Goal: Contribute content: Contribute content

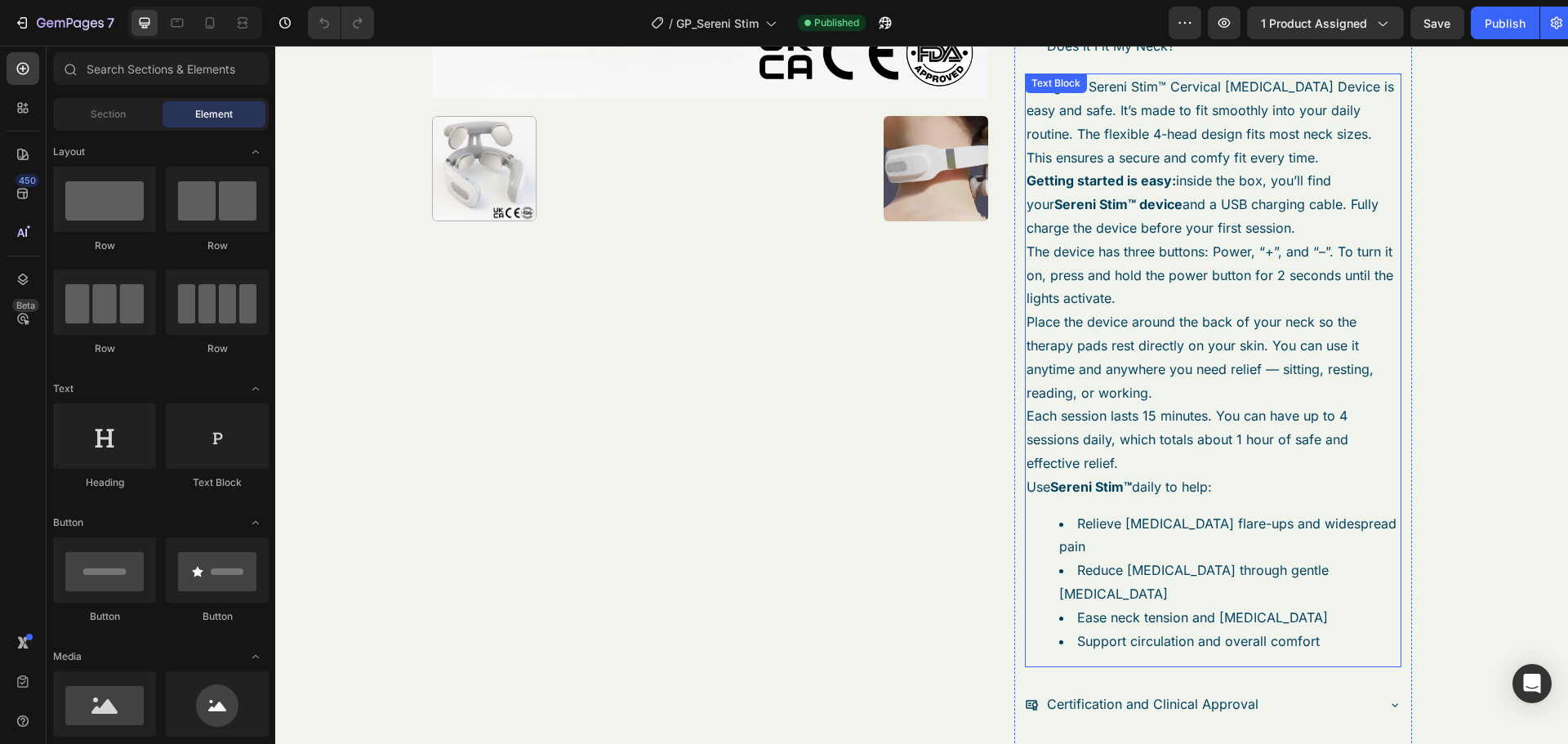
scroll to position [654, 0]
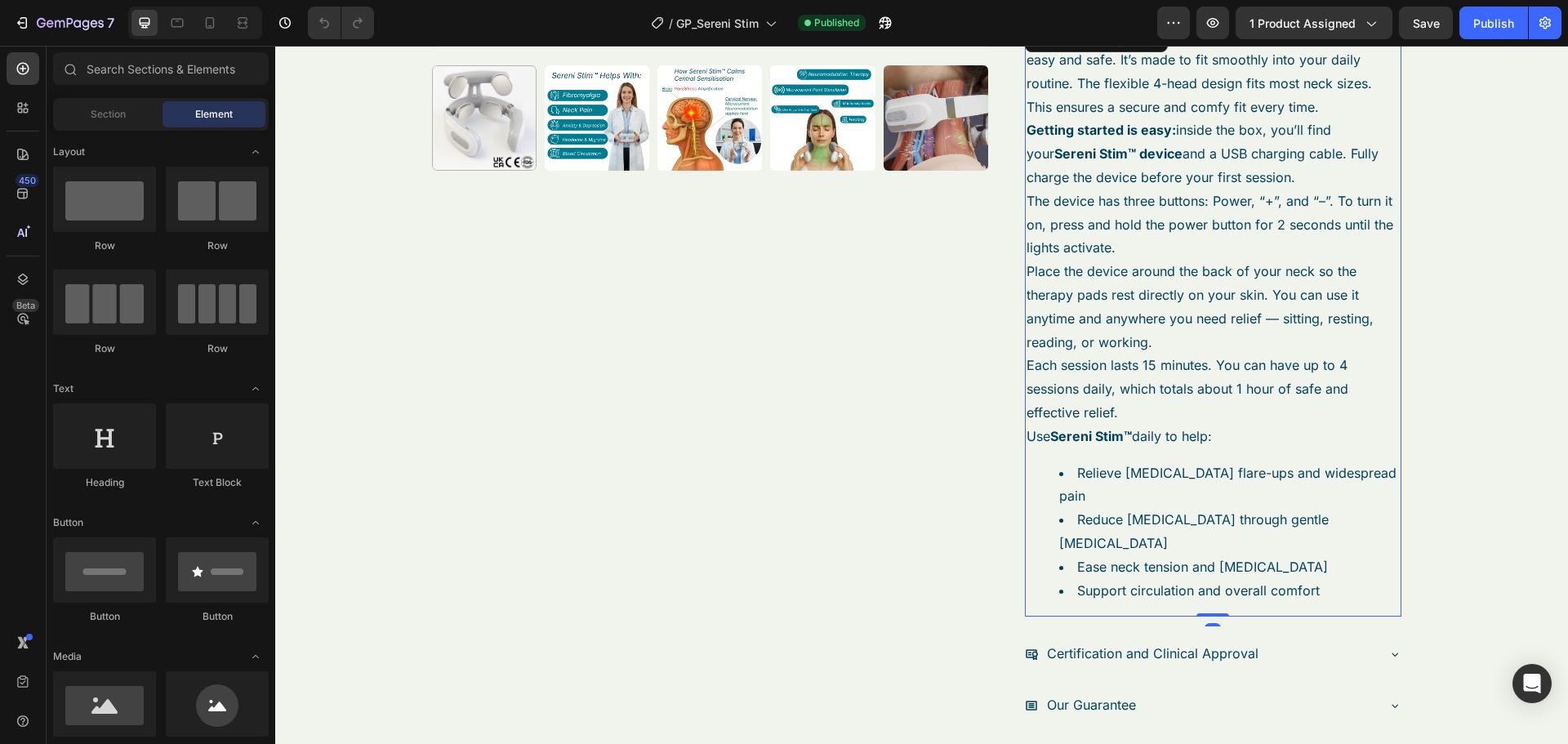
click at [1264, 517] on li "Reduce [MEDICAL_DATA] through gentle [MEDICAL_DATA]" at bounding box center [1229, 532] width 341 height 48
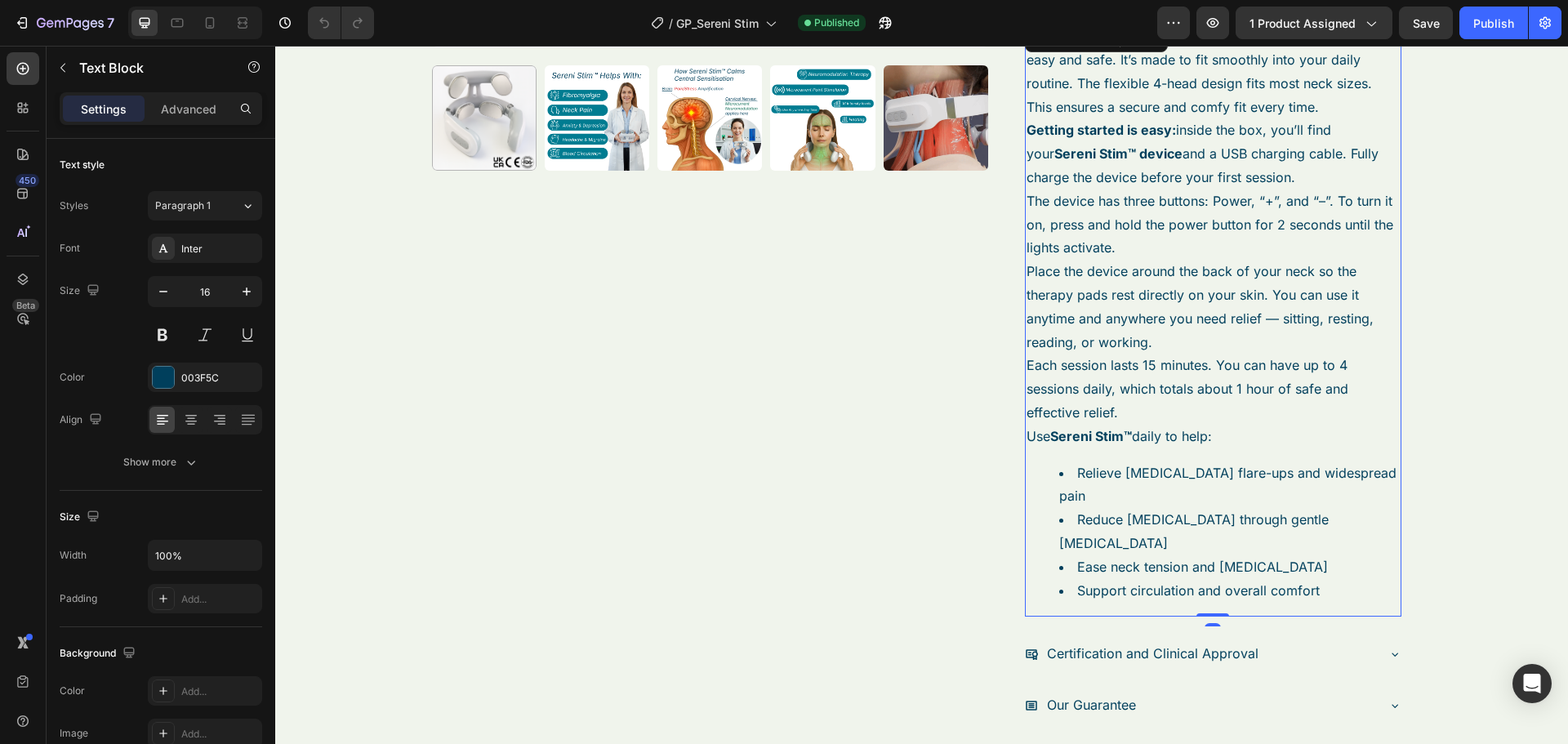
click at [1205, 508] on li "Reduce [MEDICAL_DATA] through gentle [MEDICAL_DATA]" at bounding box center [1229, 532] width 341 height 48
click at [1287, 555] on li "Ease neck tension and [MEDICAL_DATA]" at bounding box center [1229, 567] width 341 height 24
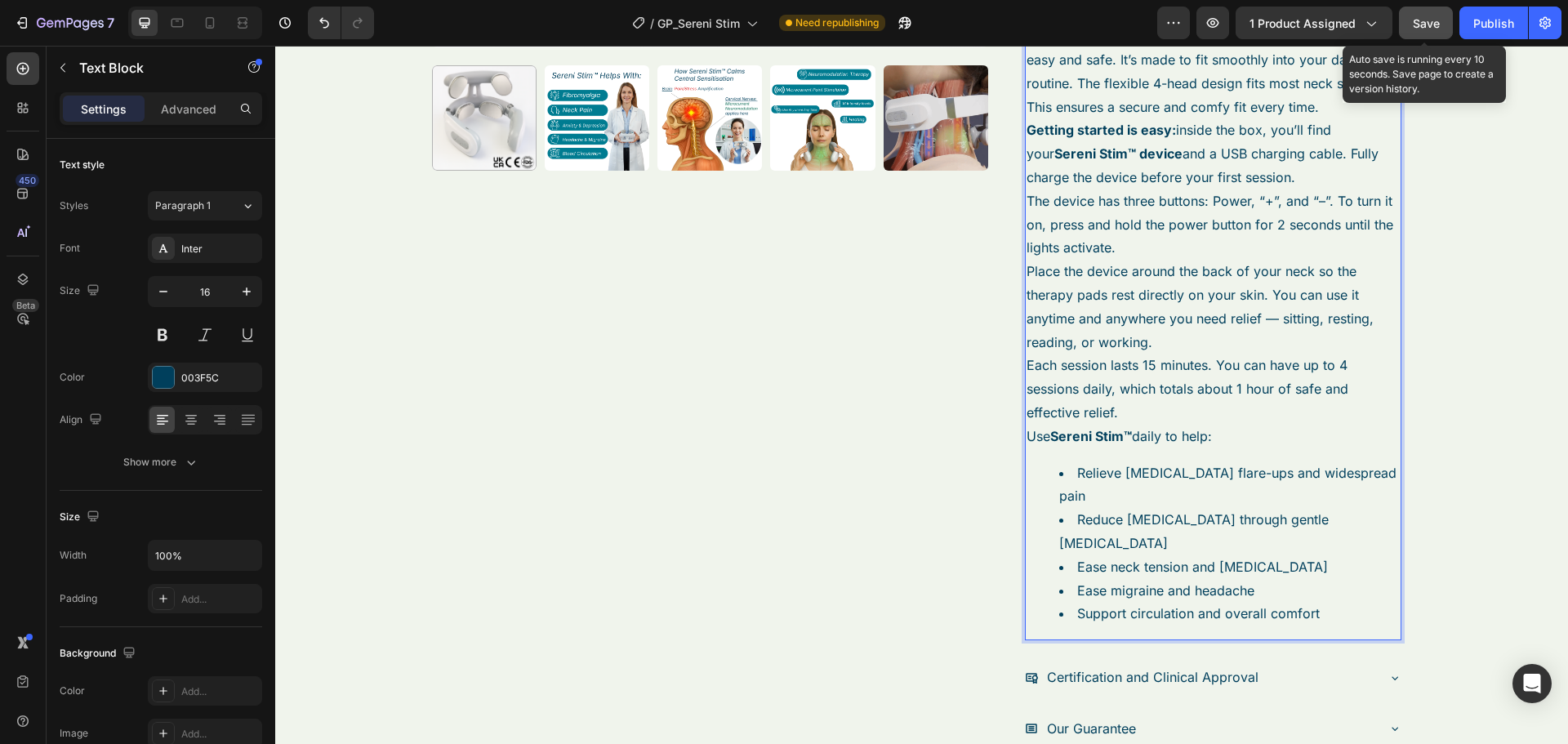
click at [1419, 28] on span "Save" at bounding box center [1426, 23] width 27 height 14
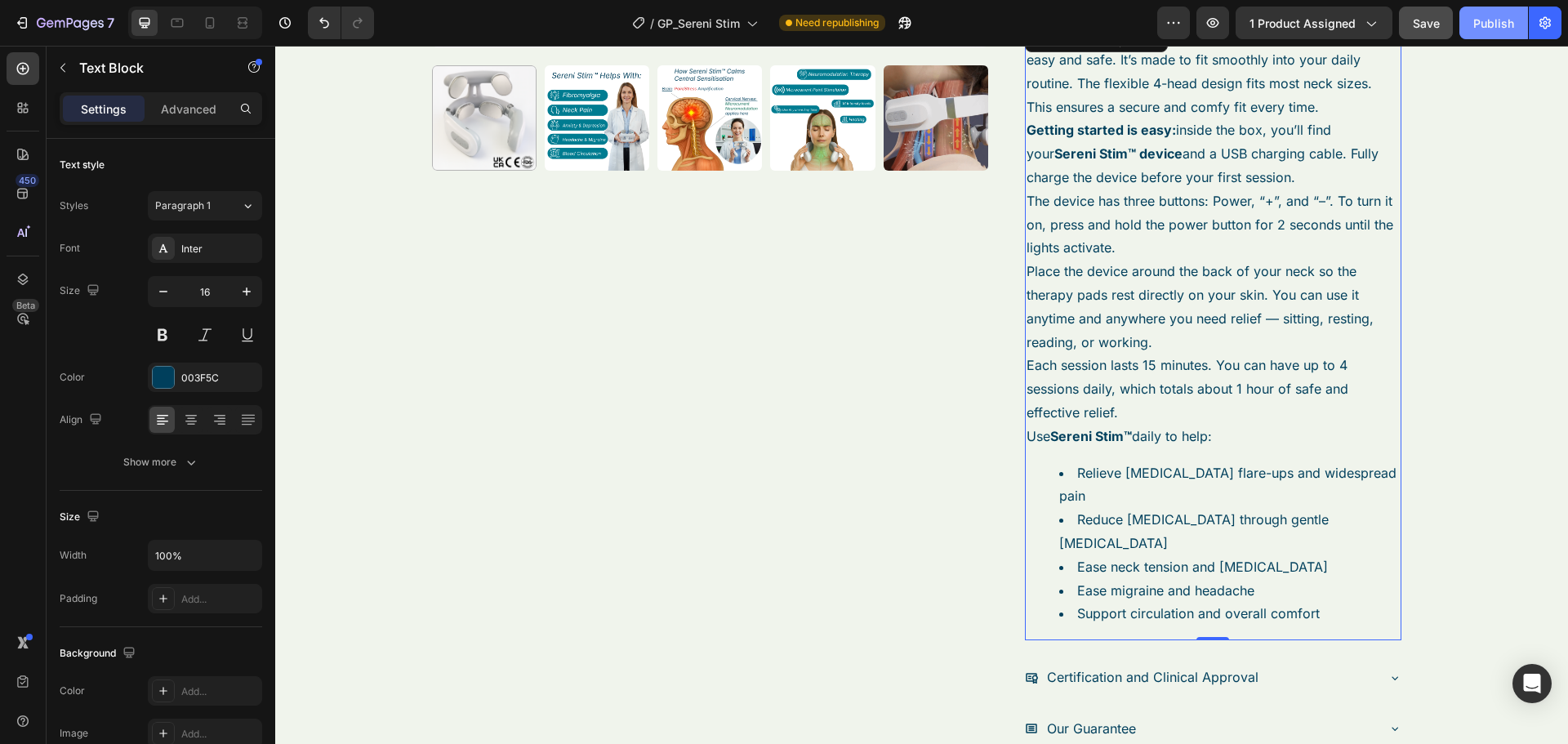
click at [1479, 30] on div "Publish" at bounding box center [1493, 23] width 41 height 17
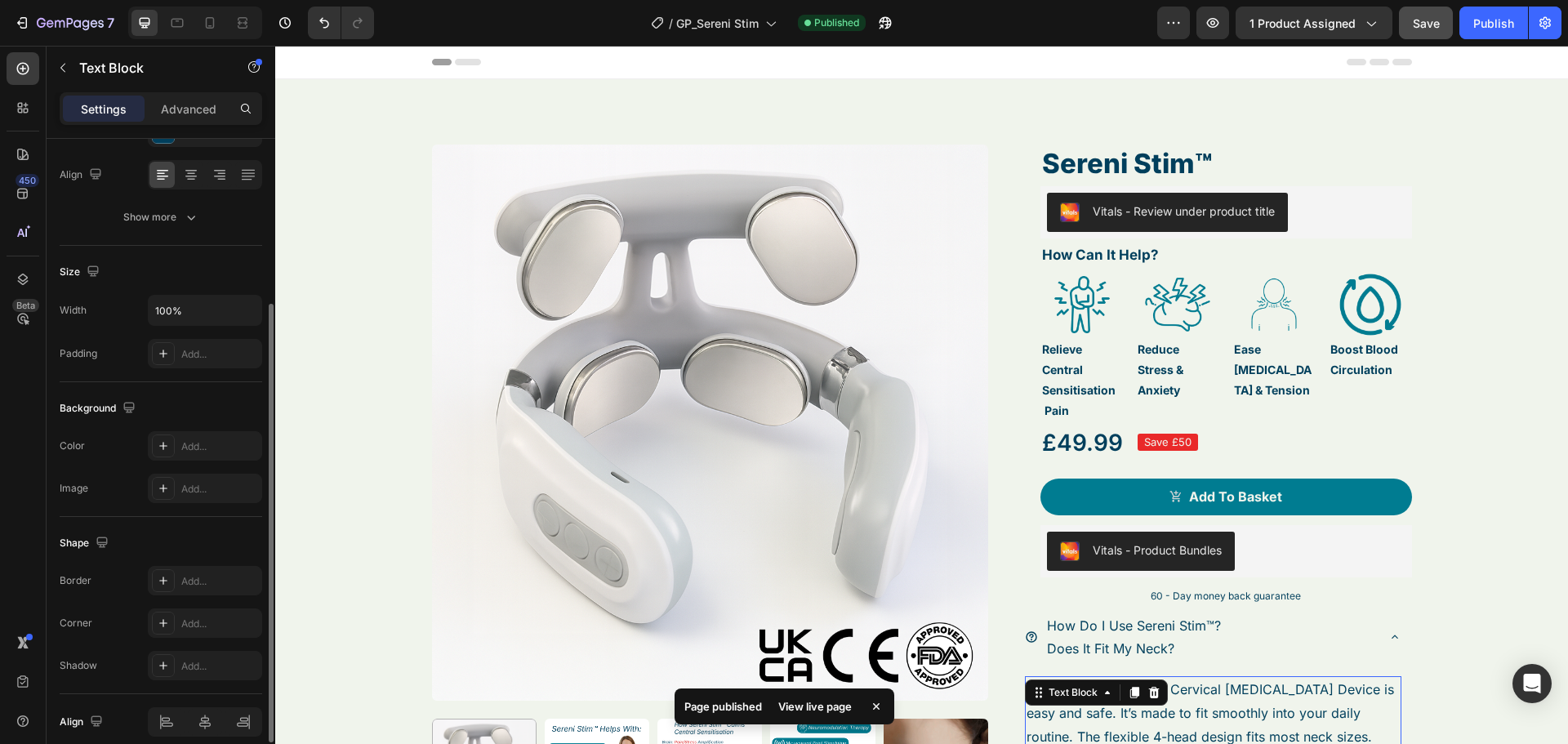
scroll to position [316, 0]
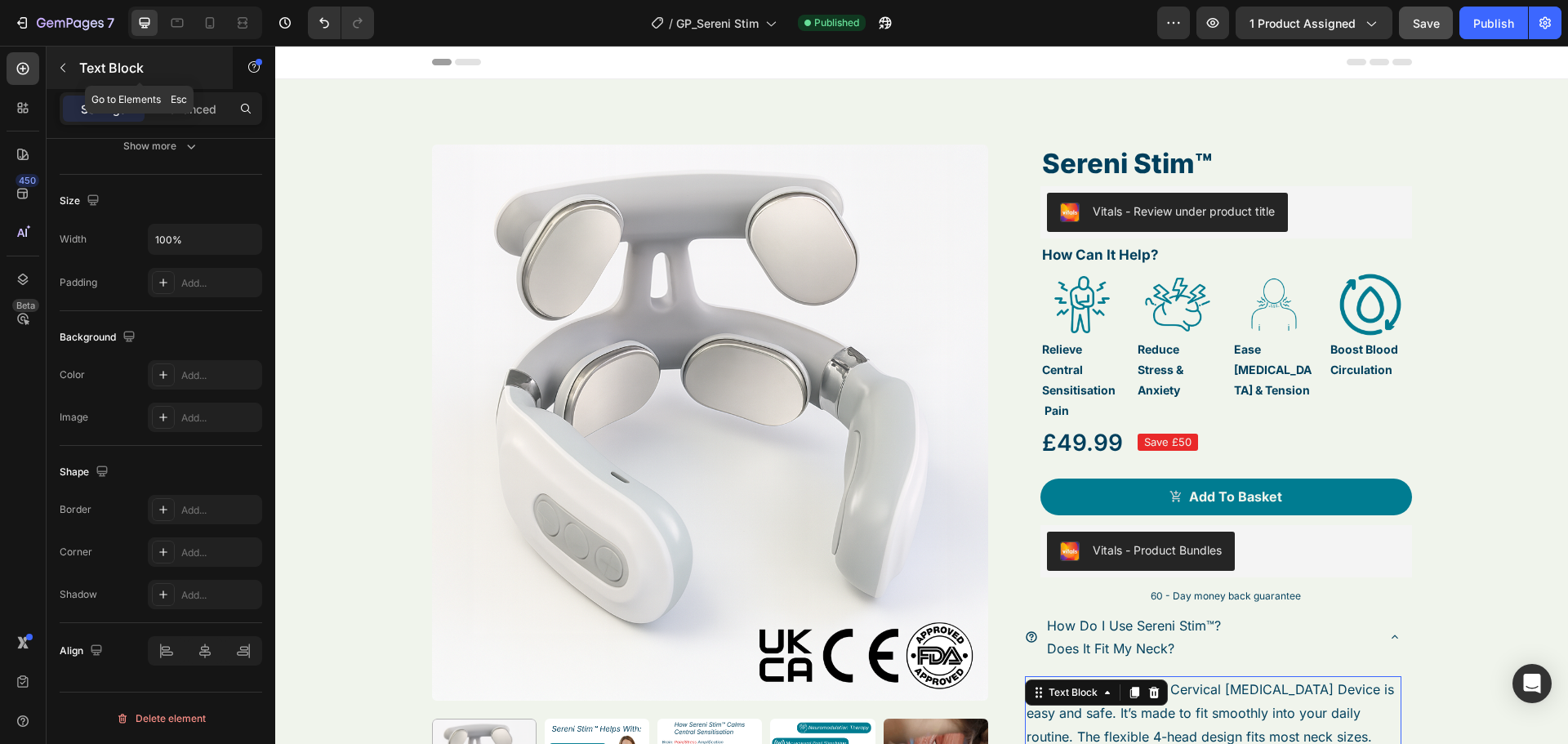
click at [76, 66] on div "Text Block" at bounding box center [140, 68] width 187 height 43
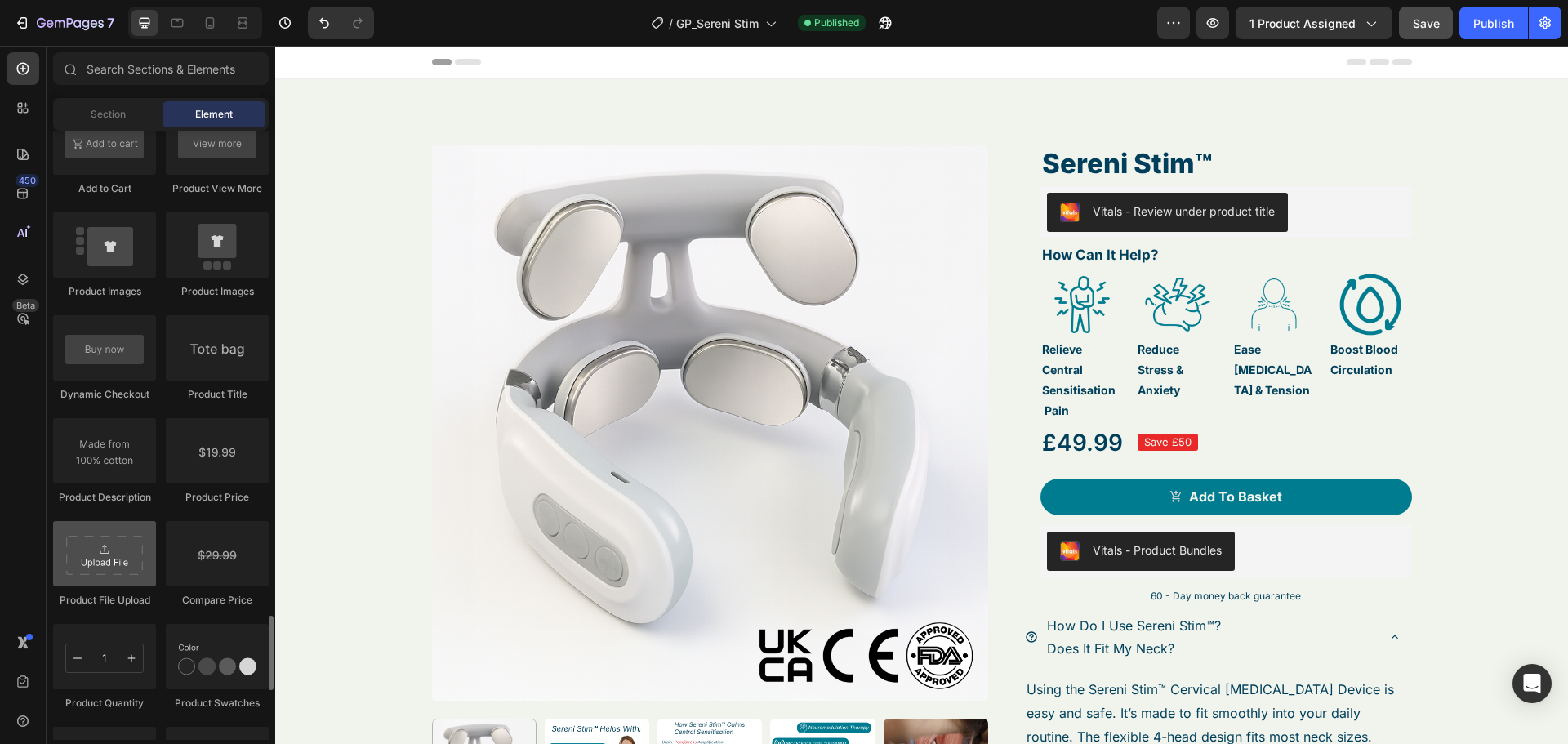
scroll to position [2614, 0]
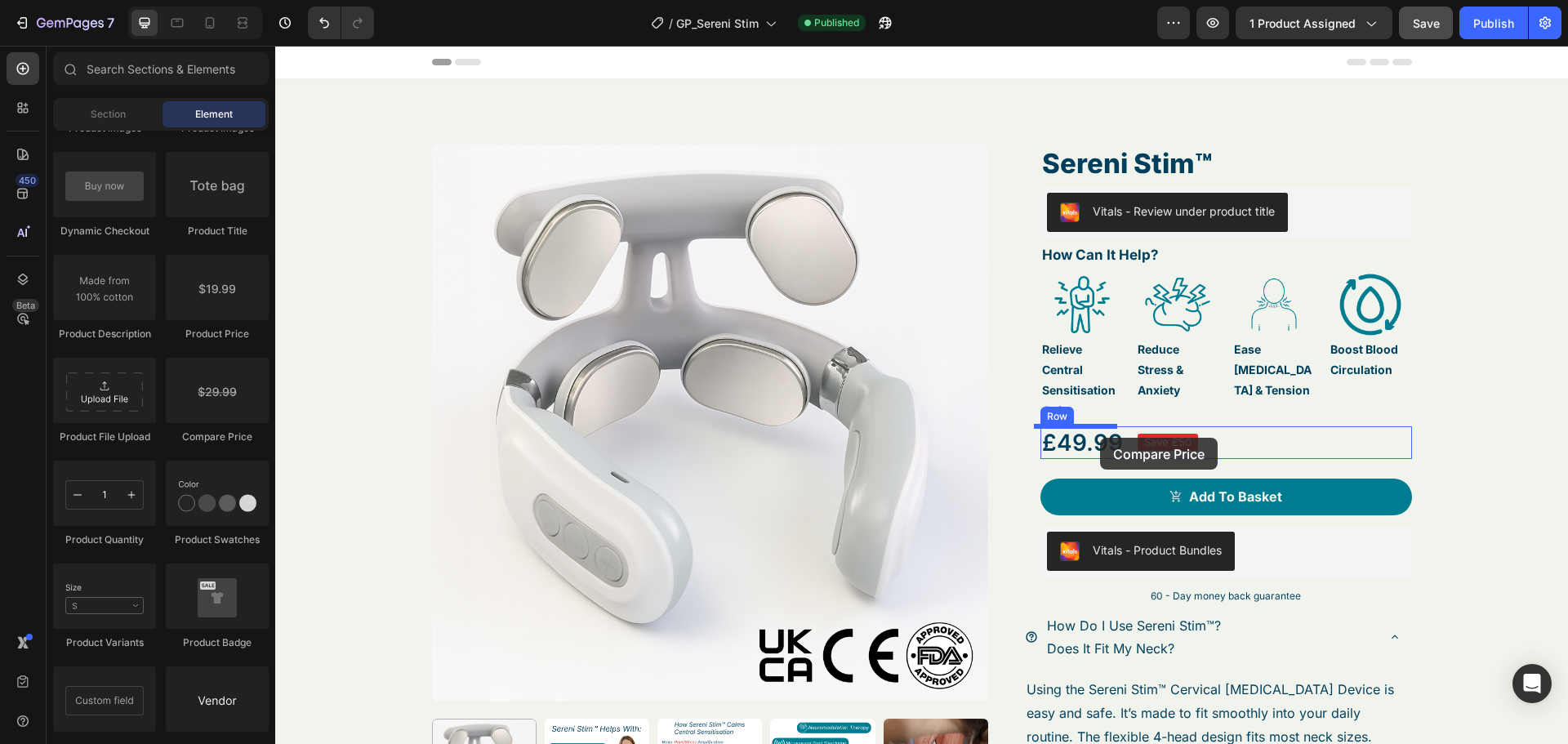
drag, startPoint x: 515, startPoint y: 452, endPoint x: 1100, endPoint y: 438, distance: 585.2
drag, startPoint x: 57, startPoint y: 373, endPoint x: 162, endPoint y: 452, distance: 131.4
click at [162, 452] on div "Product Product Product Product List Related Products Sticky Add to Cart Add to…" at bounding box center [161, 251] width 215 height 1238
click at [1285, 446] on div "£49.99 Product Price Product Price Save £50 Product Badge Row" at bounding box center [1226, 443] width 371 height 32
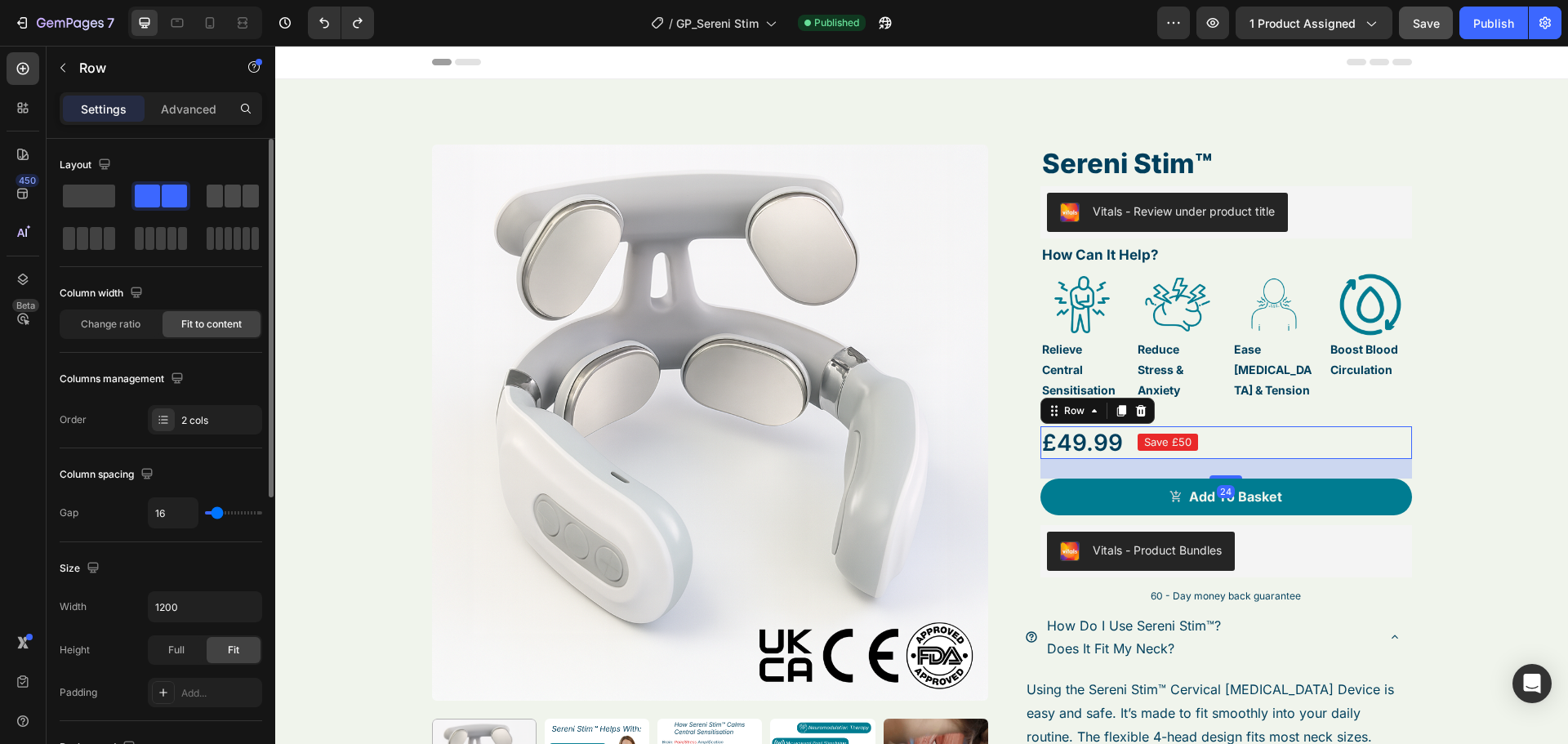
click at [221, 202] on span at bounding box center [214, 196] width 16 height 23
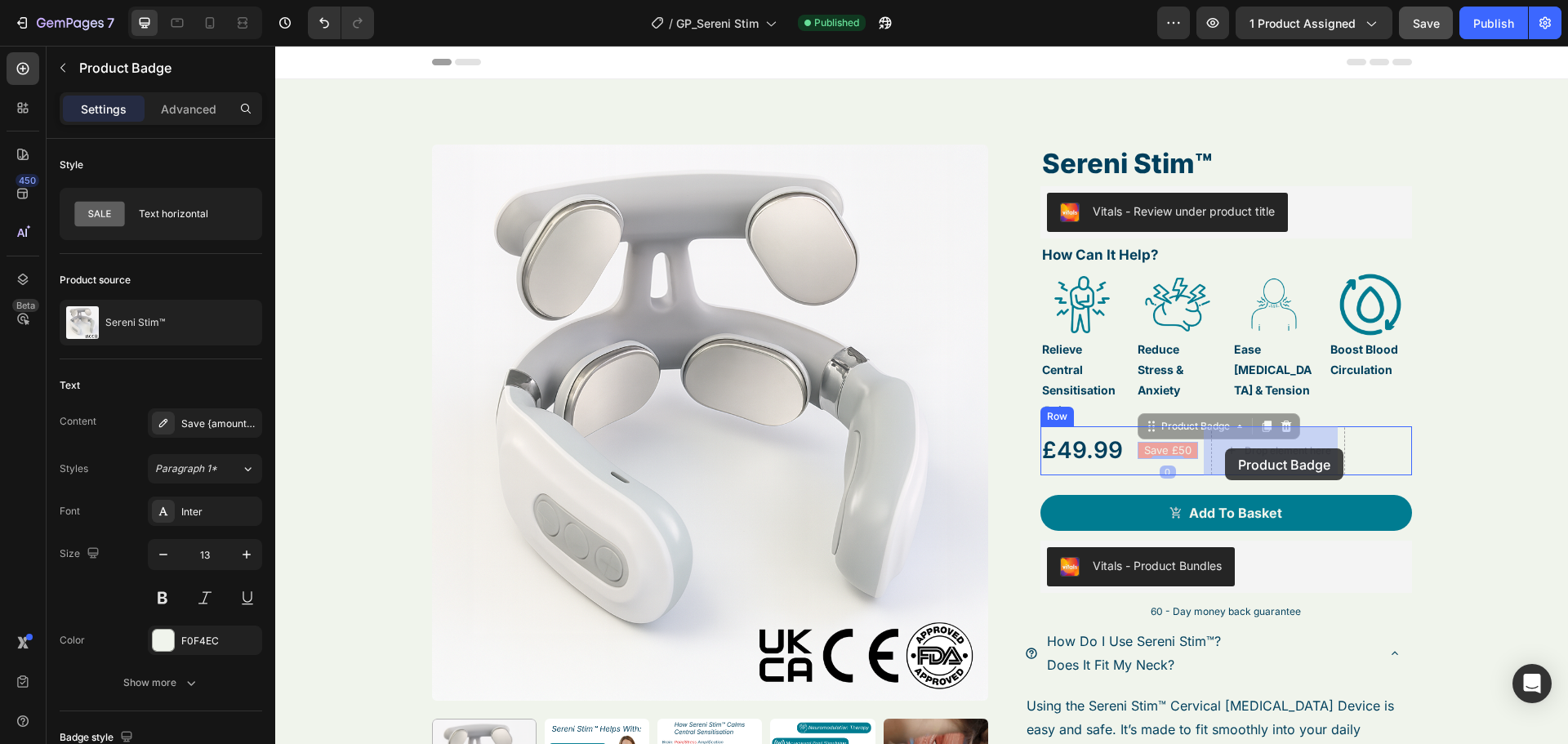
drag, startPoint x: 1175, startPoint y: 450, endPoint x: 1224, endPoint y: 449, distance: 49.0
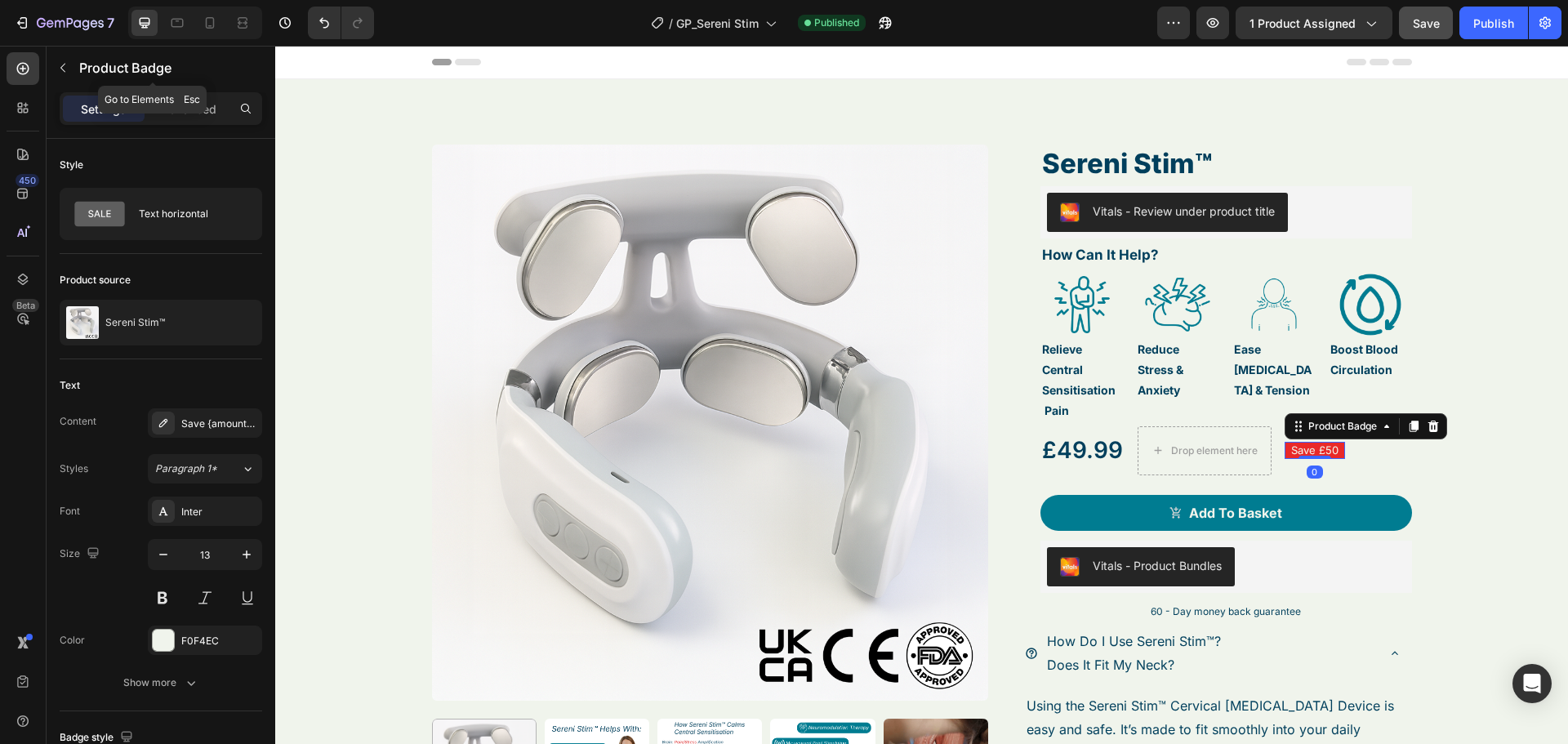
click at [78, 76] on div "Product Badge" at bounding box center [152, 68] width 212 height 43
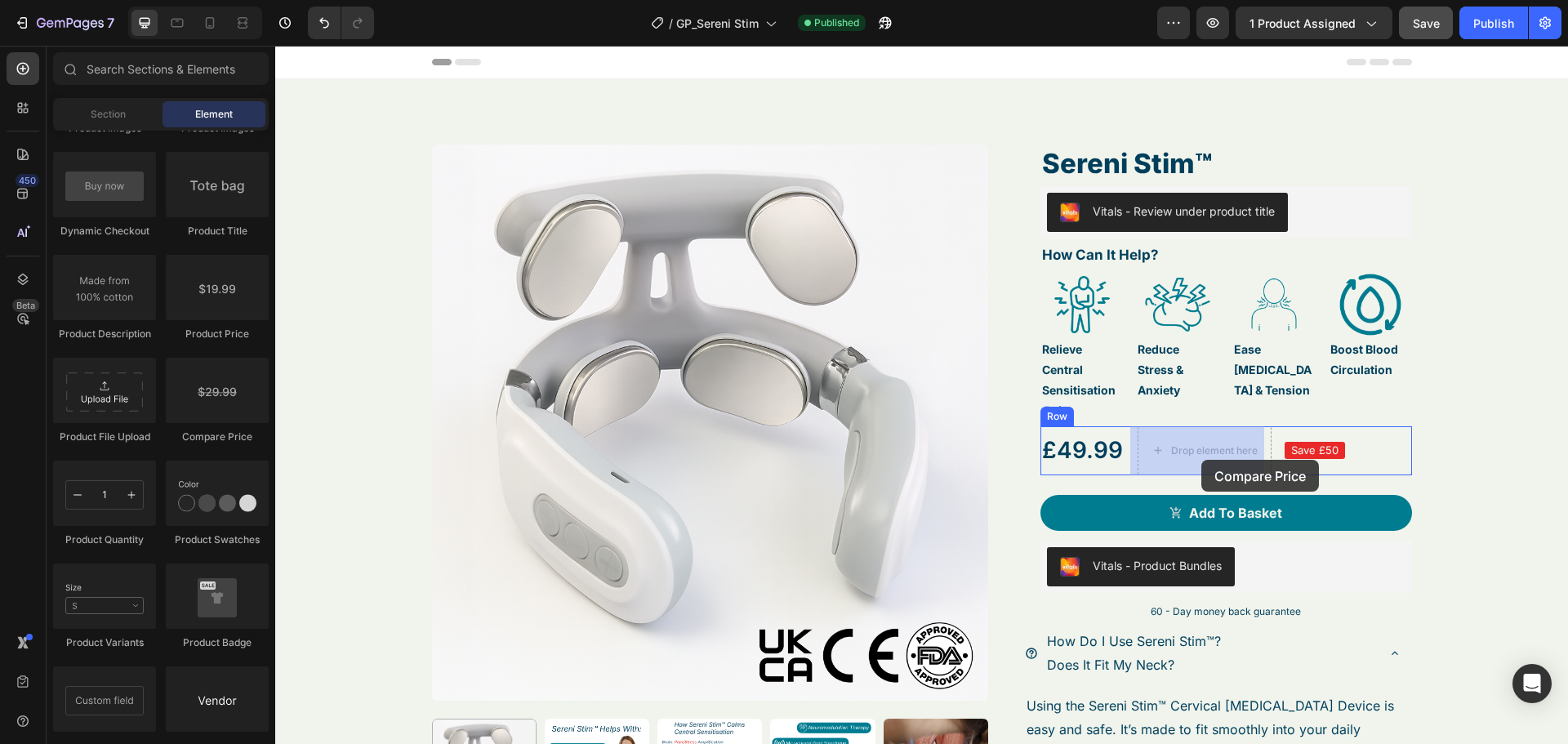
drag, startPoint x: 542, startPoint y: 446, endPoint x: 1215, endPoint y: 462, distance: 673.2
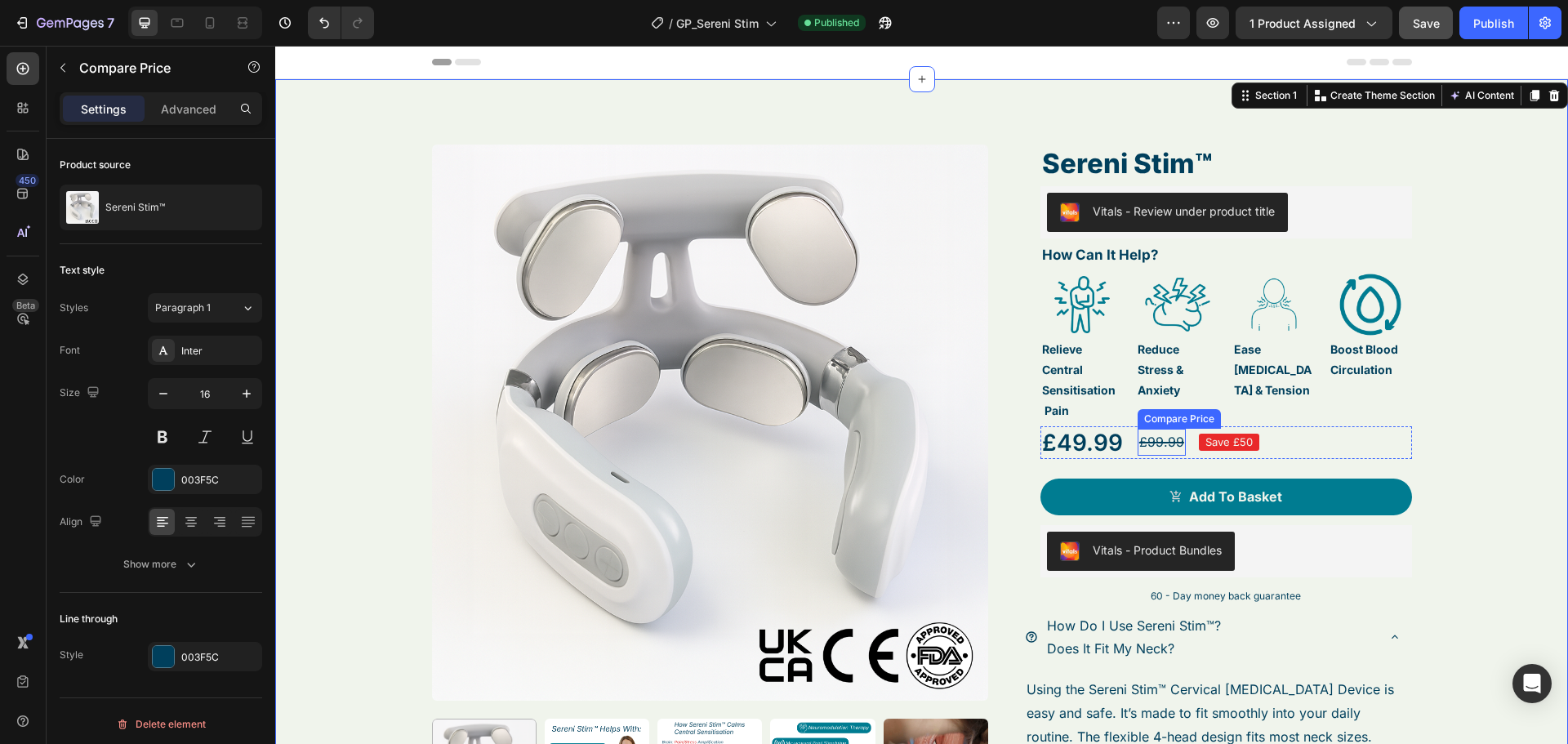
click at [1138, 445] on div "£99.99" at bounding box center [1161, 442] width 49 height 27
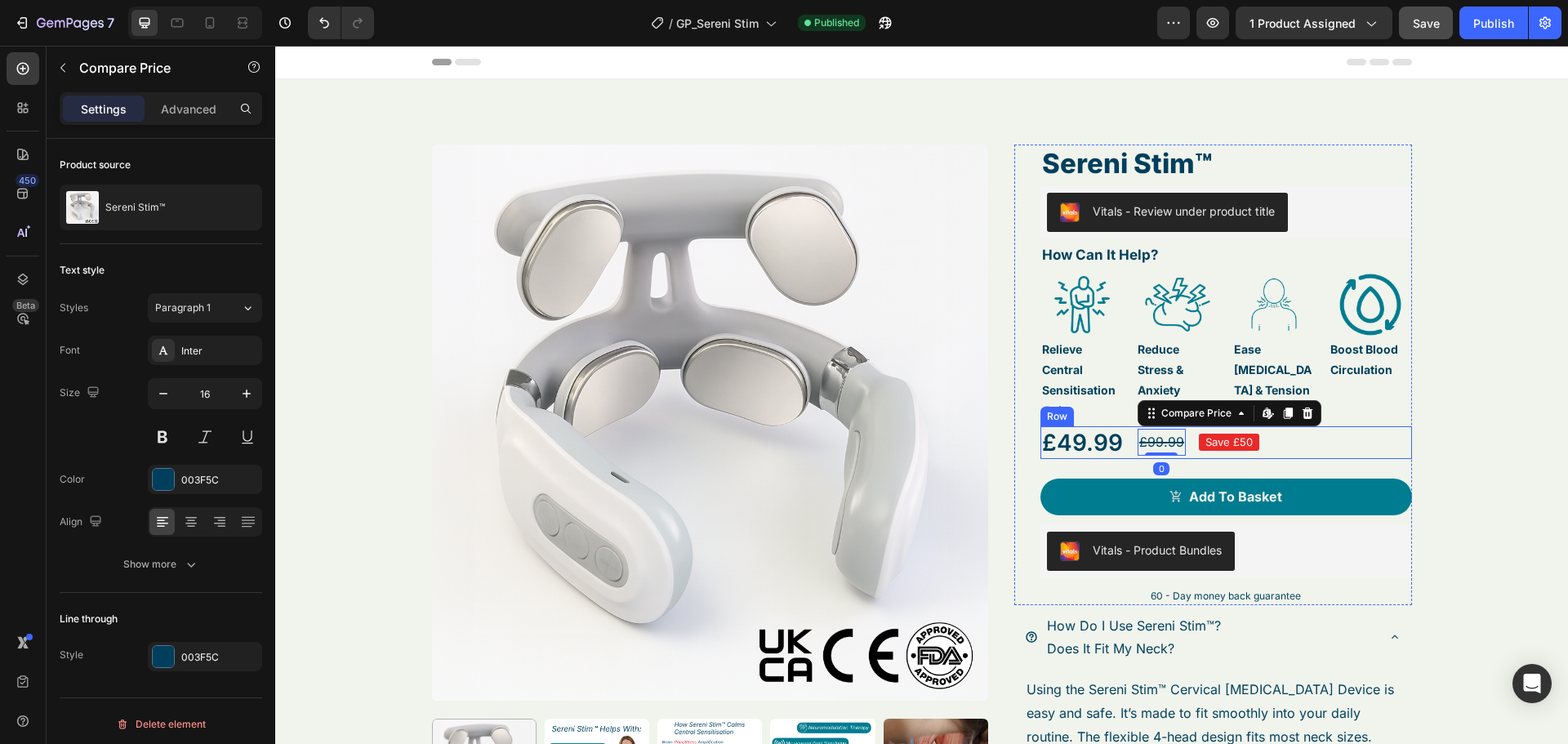
click at [1125, 446] on div "£49.99 Product Price Product Price £99.99 Compare Price Edit content in Shopify…" at bounding box center [1226, 443] width 371 height 32
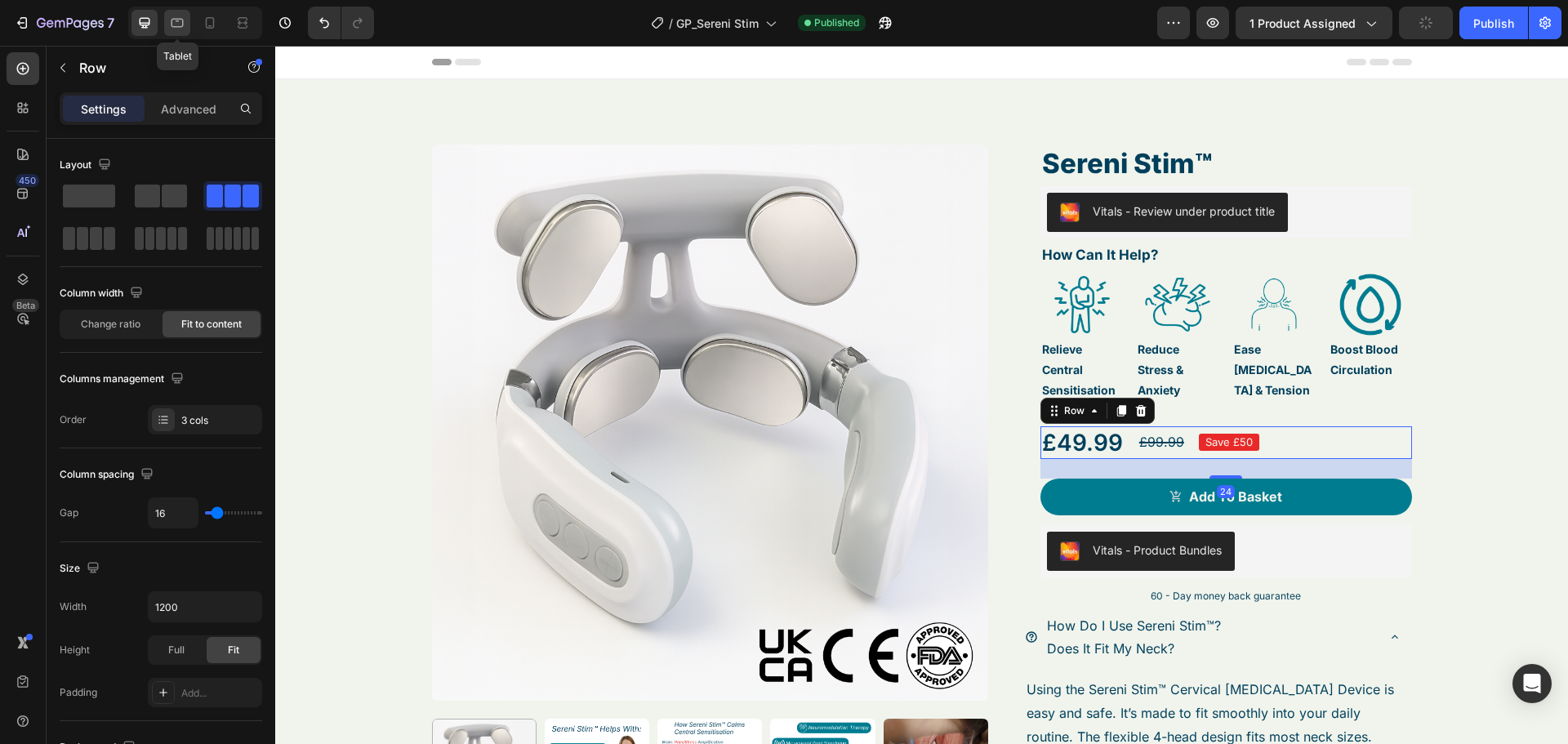
click at [175, 21] on icon at bounding box center [177, 22] width 16 height 16
type input "100%"
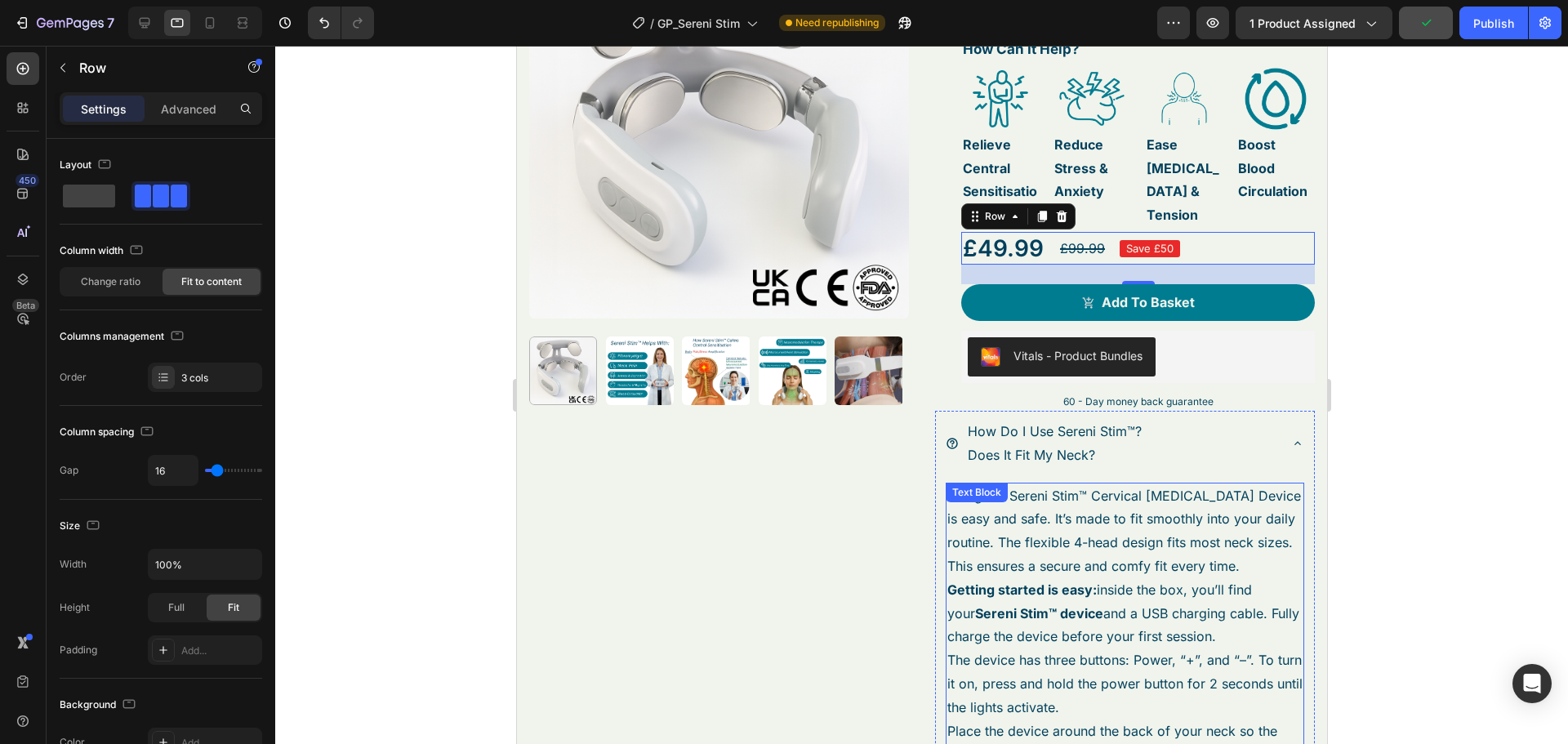
scroll to position [90, 0]
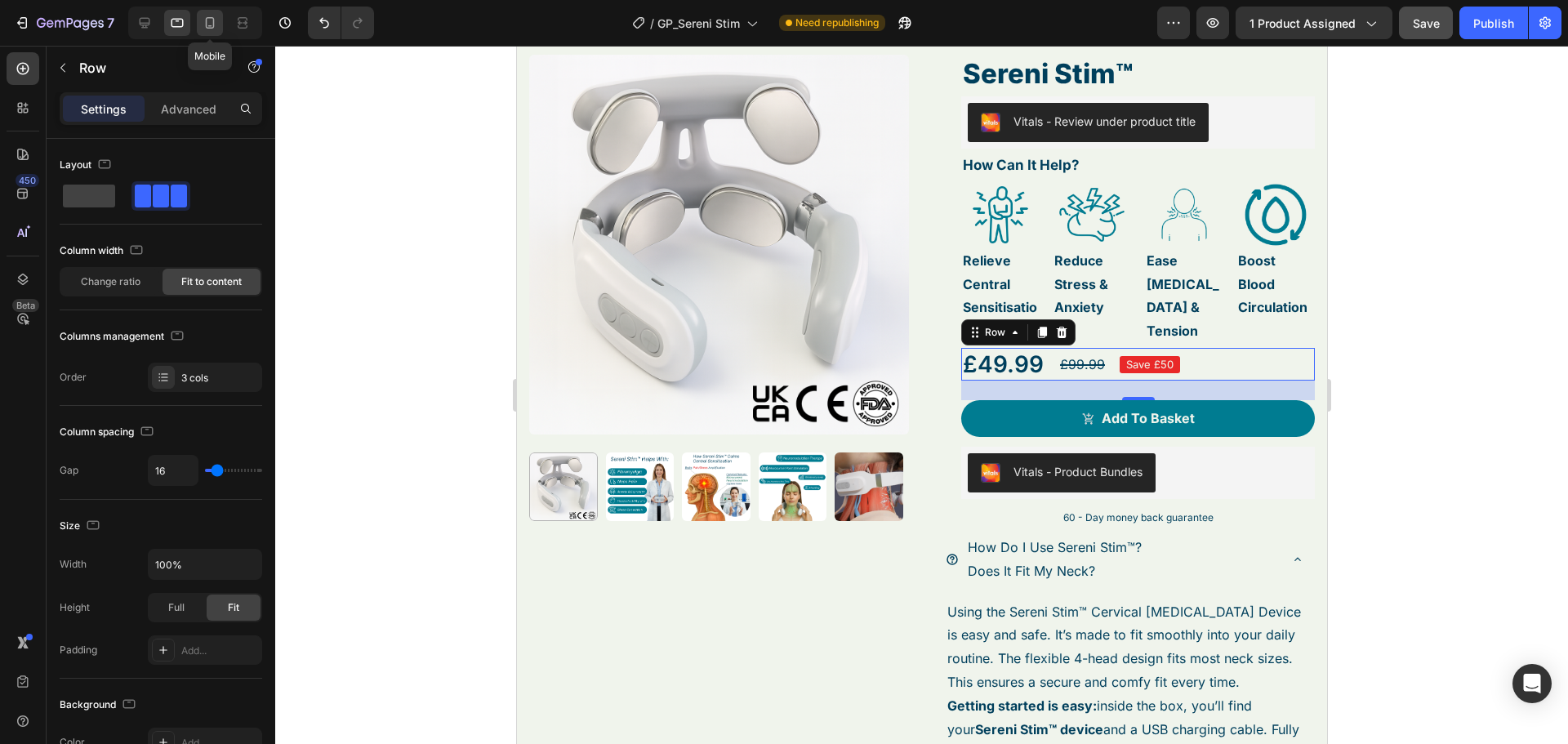
click at [204, 25] on icon at bounding box center [209, 22] width 16 height 16
type input "10"
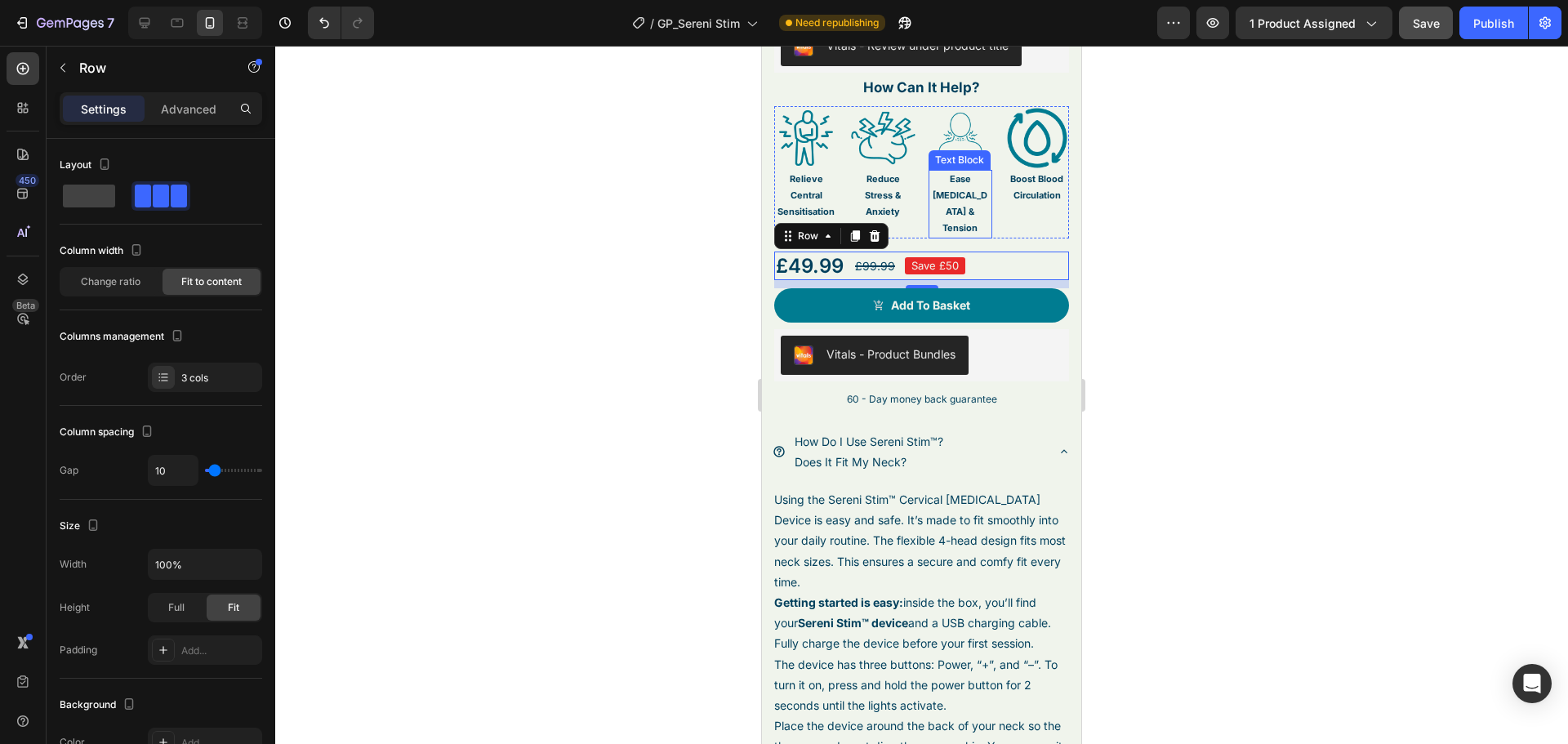
scroll to position [318, 0]
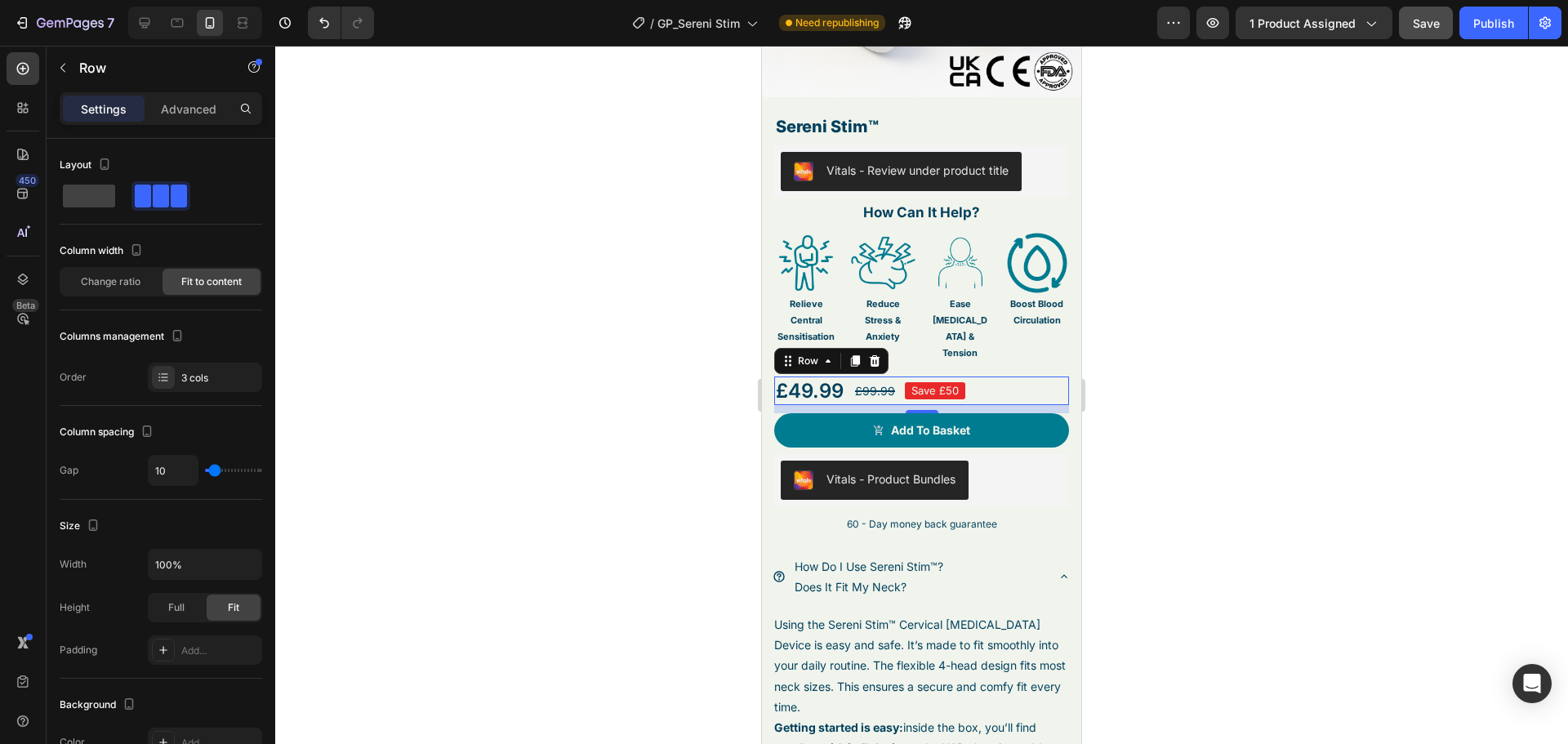
click at [1333, 303] on div at bounding box center [922, 394] width 1293 height 698
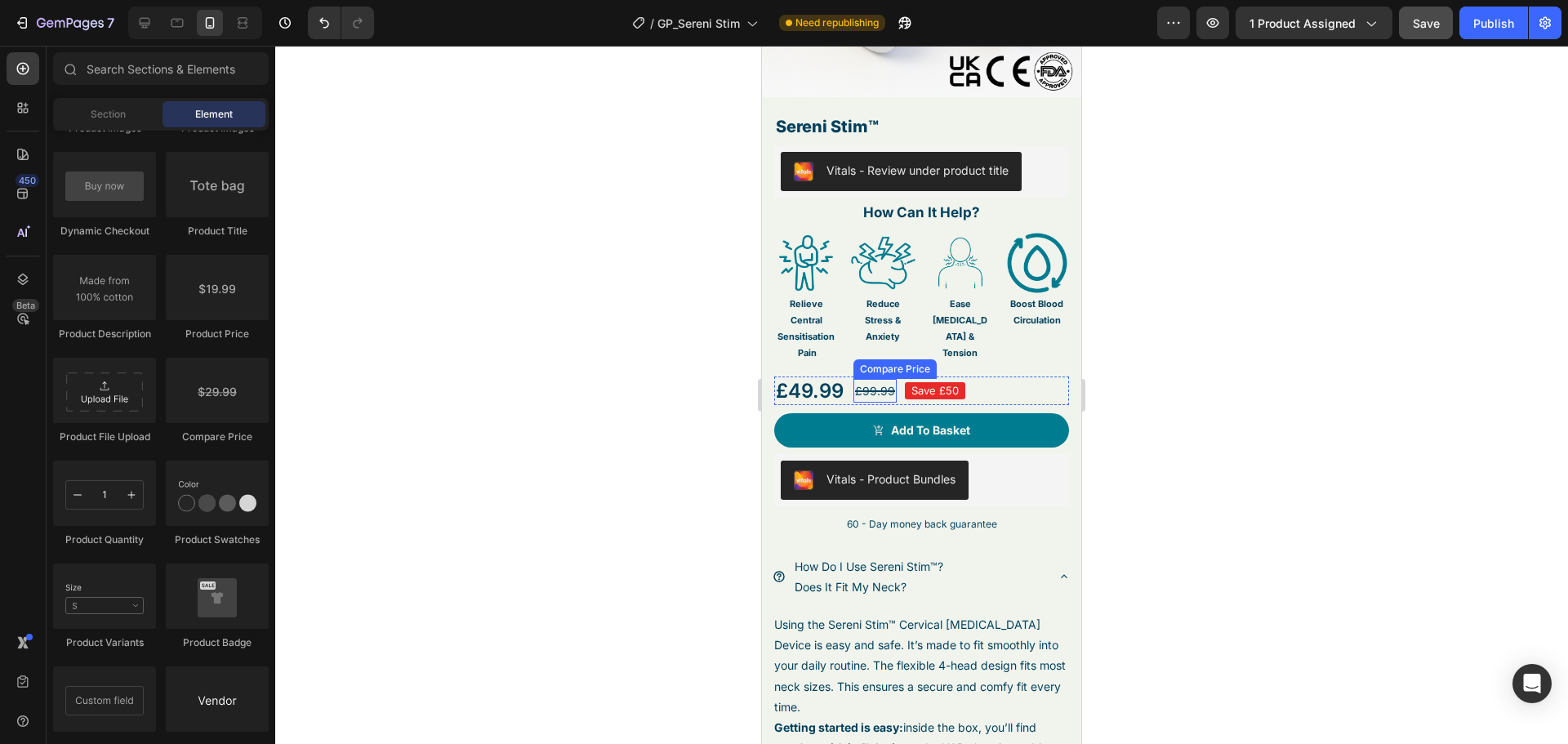
click at [858, 381] on div "£99.99" at bounding box center [874, 391] width 43 height 24
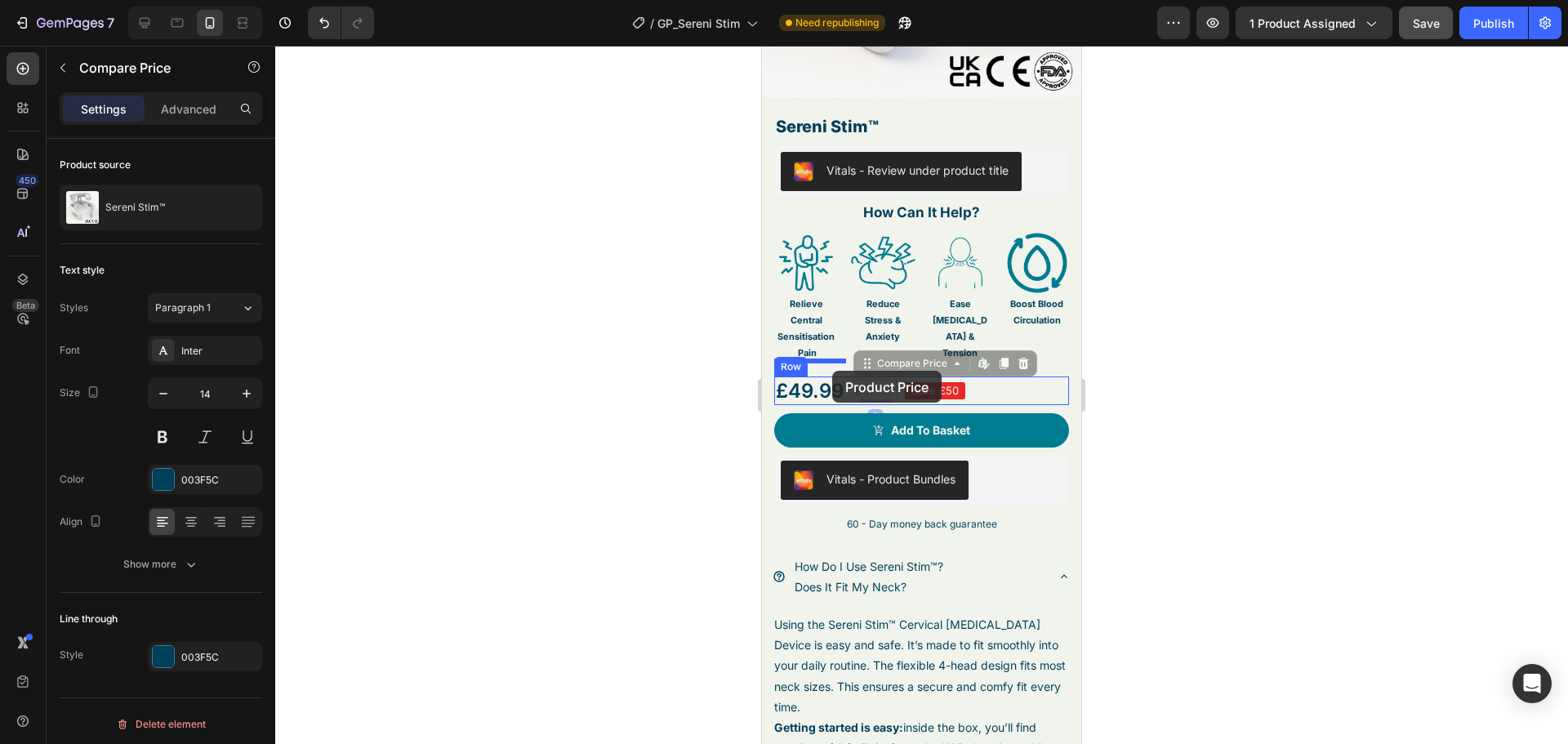
drag, startPoint x: 873, startPoint y: 372, endPoint x: 832, endPoint y: 371, distance: 41.0
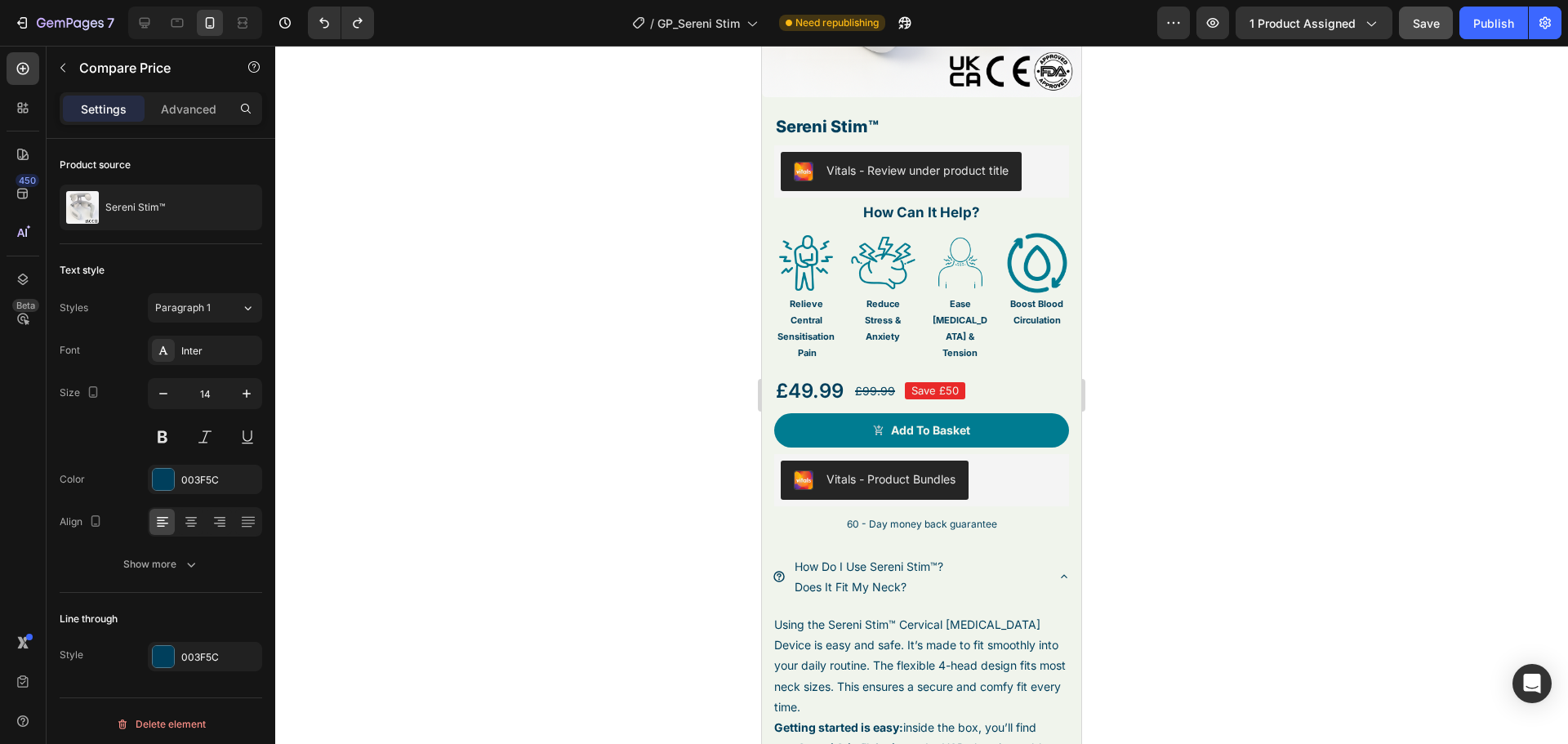
click at [1098, 400] on div at bounding box center [922, 394] width 1293 height 698
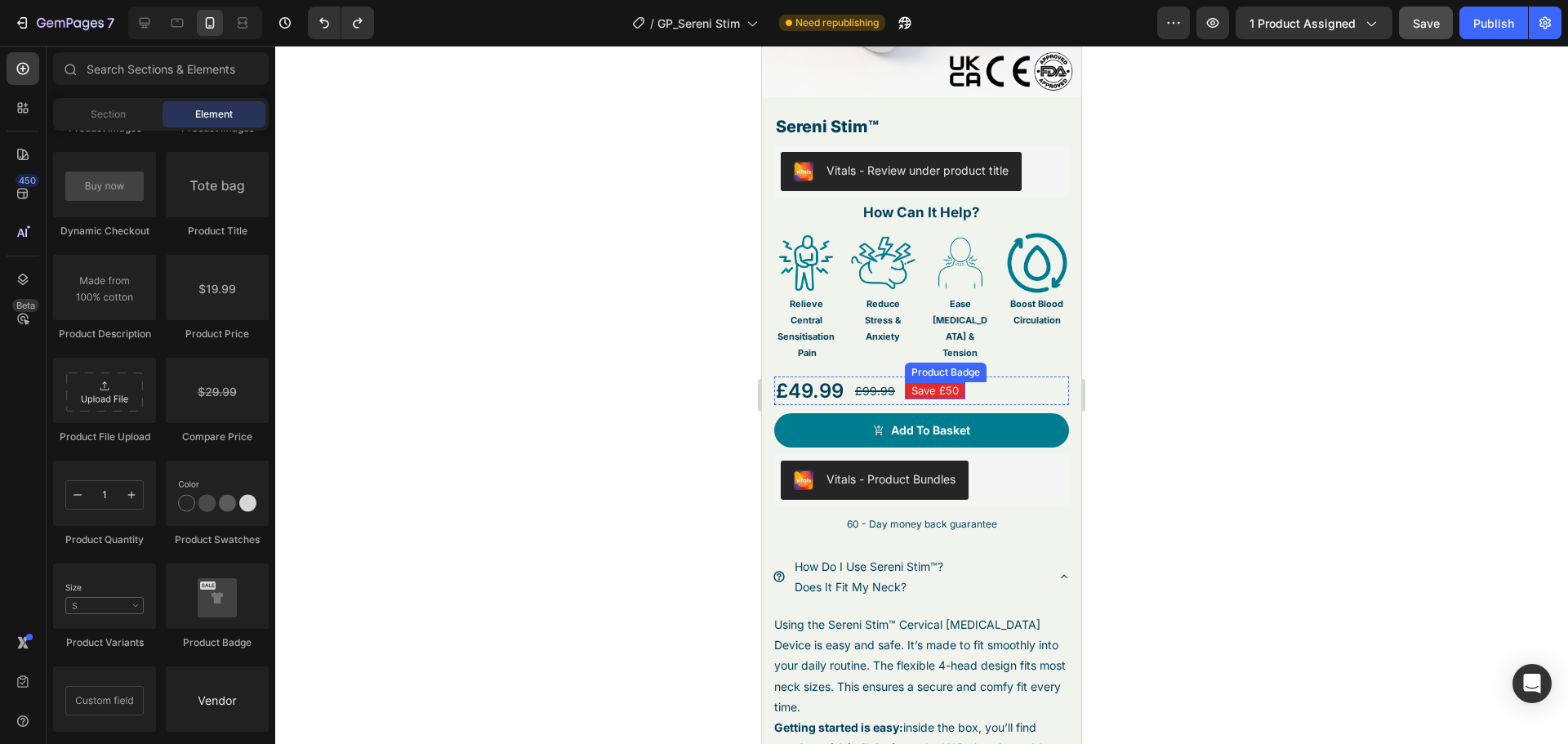
click at [924, 382] on pre "Save £50" at bounding box center [934, 391] width 60 height 17
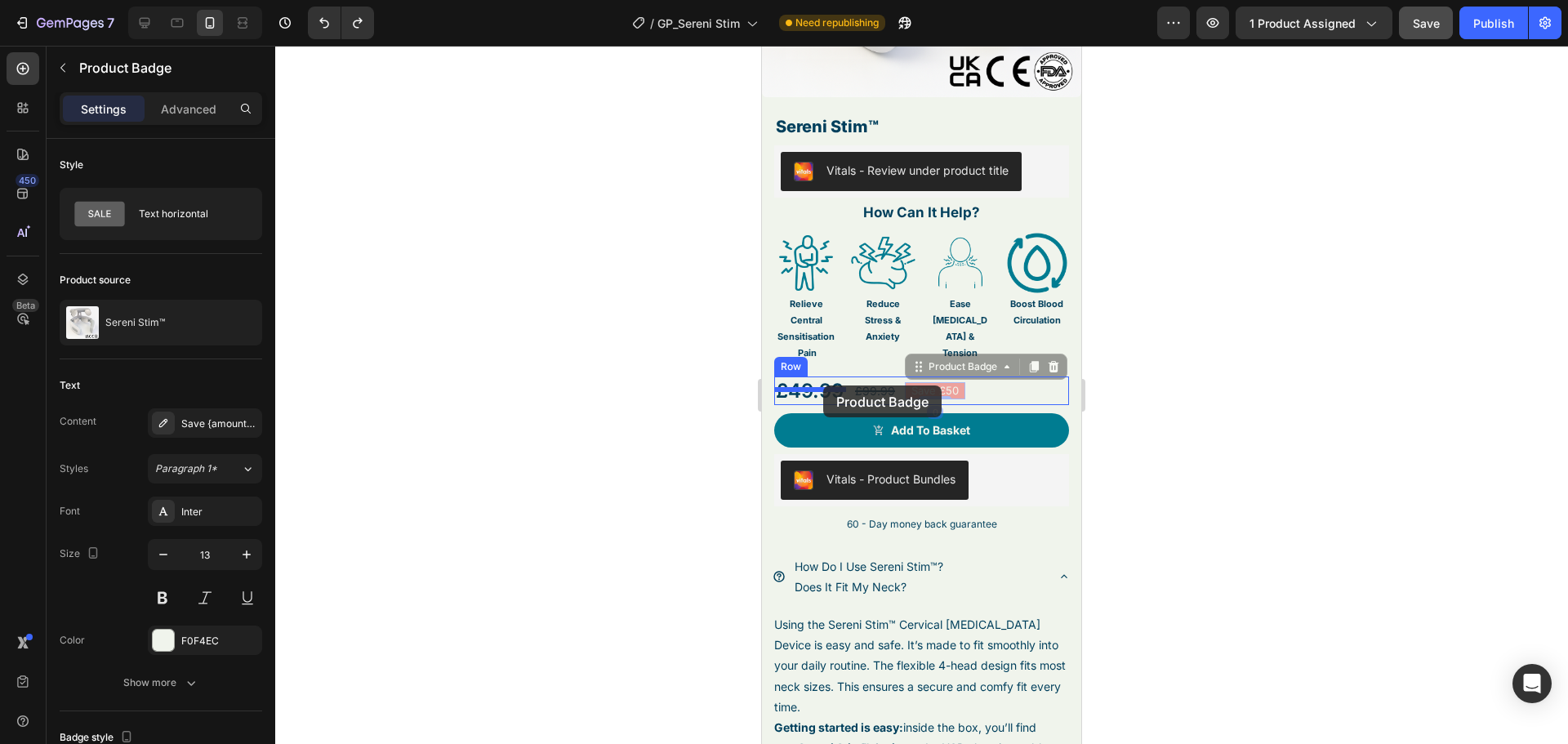
drag, startPoint x: 913, startPoint y: 358, endPoint x: 823, endPoint y: 386, distance: 94.3
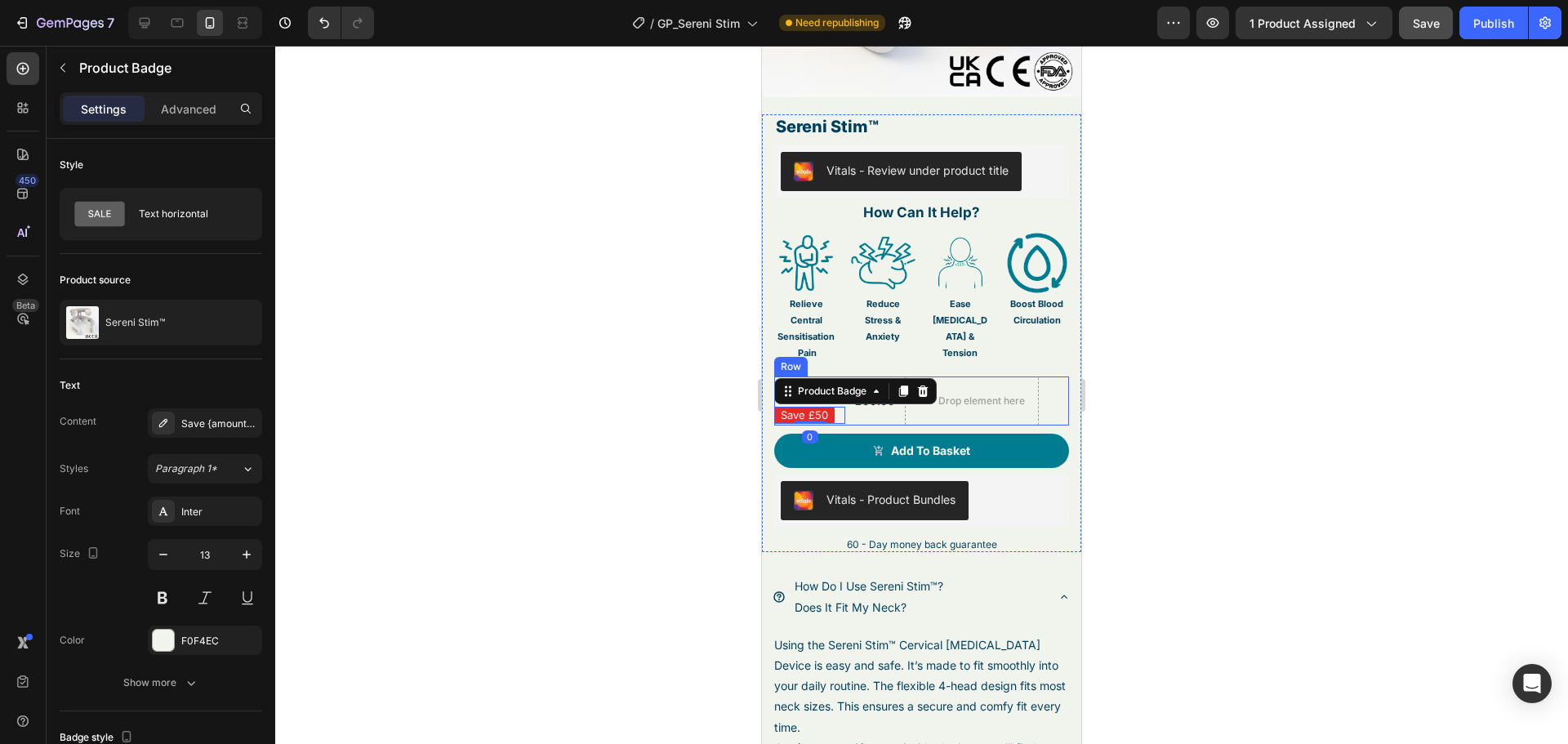
click at [1213, 373] on div at bounding box center [922, 394] width 1293 height 698
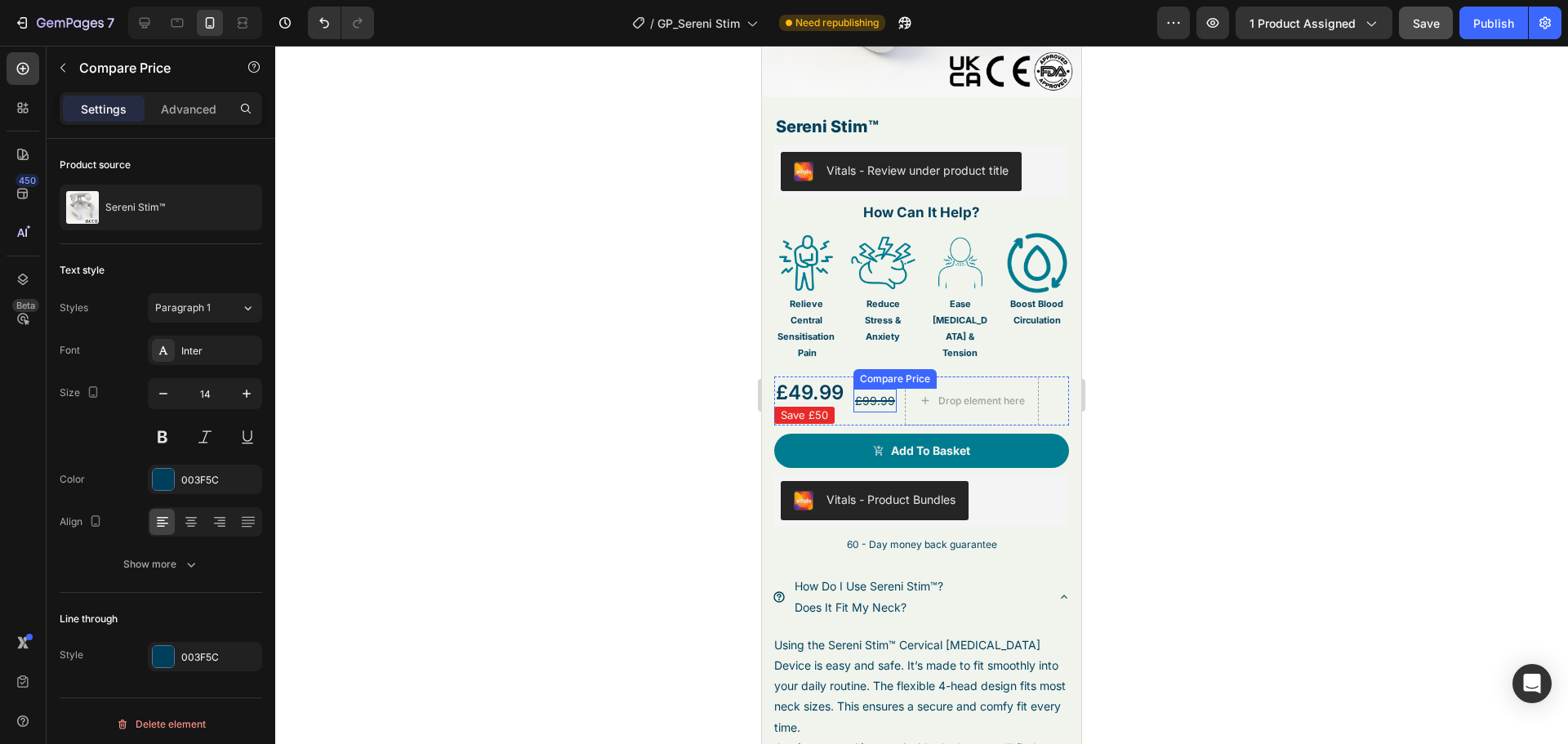
click at [869, 391] on div "£99.99" at bounding box center [874, 400] width 43 height 24
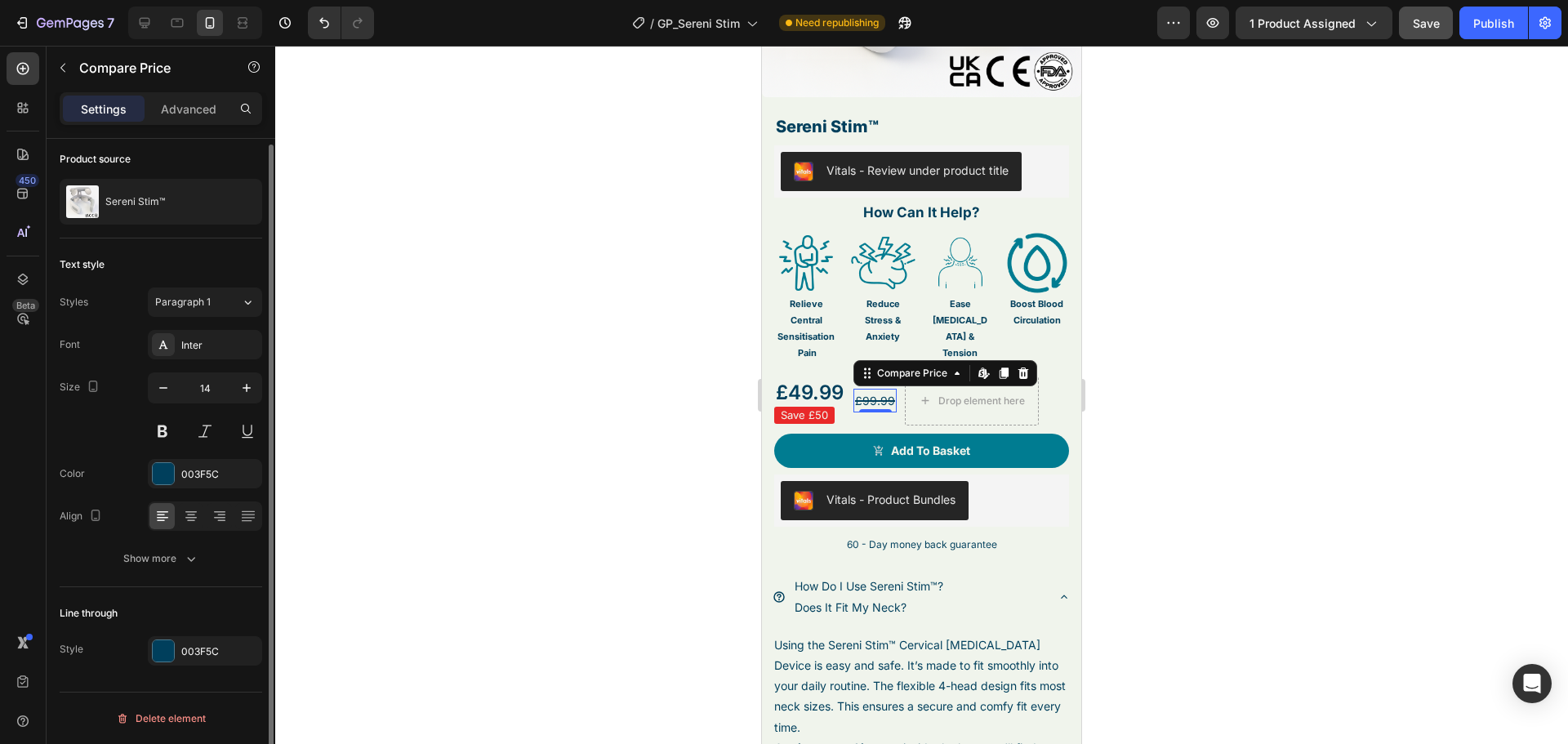
scroll to position [0, 0]
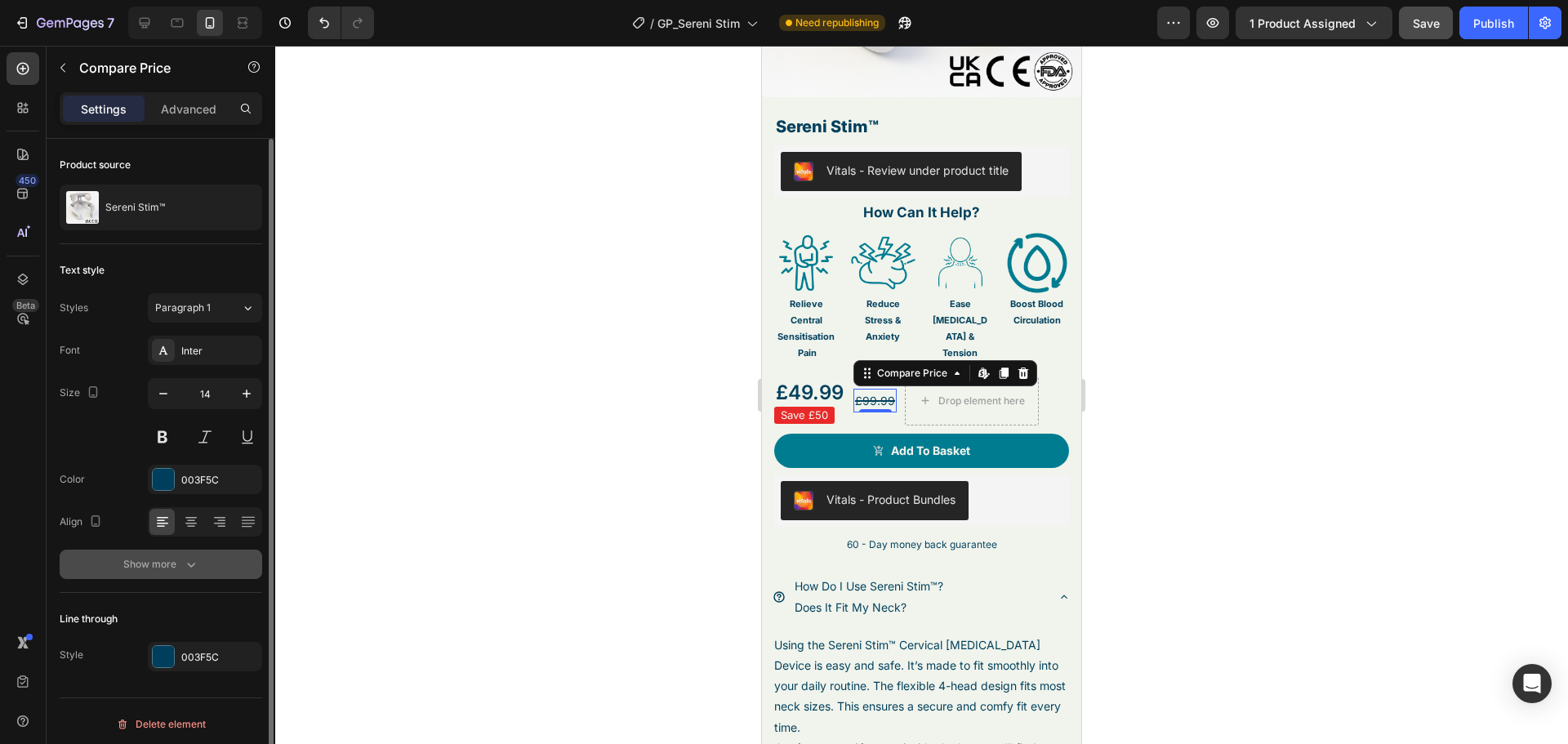
click at [142, 565] on div "Show more" at bounding box center [161, 564] width 76 height 16
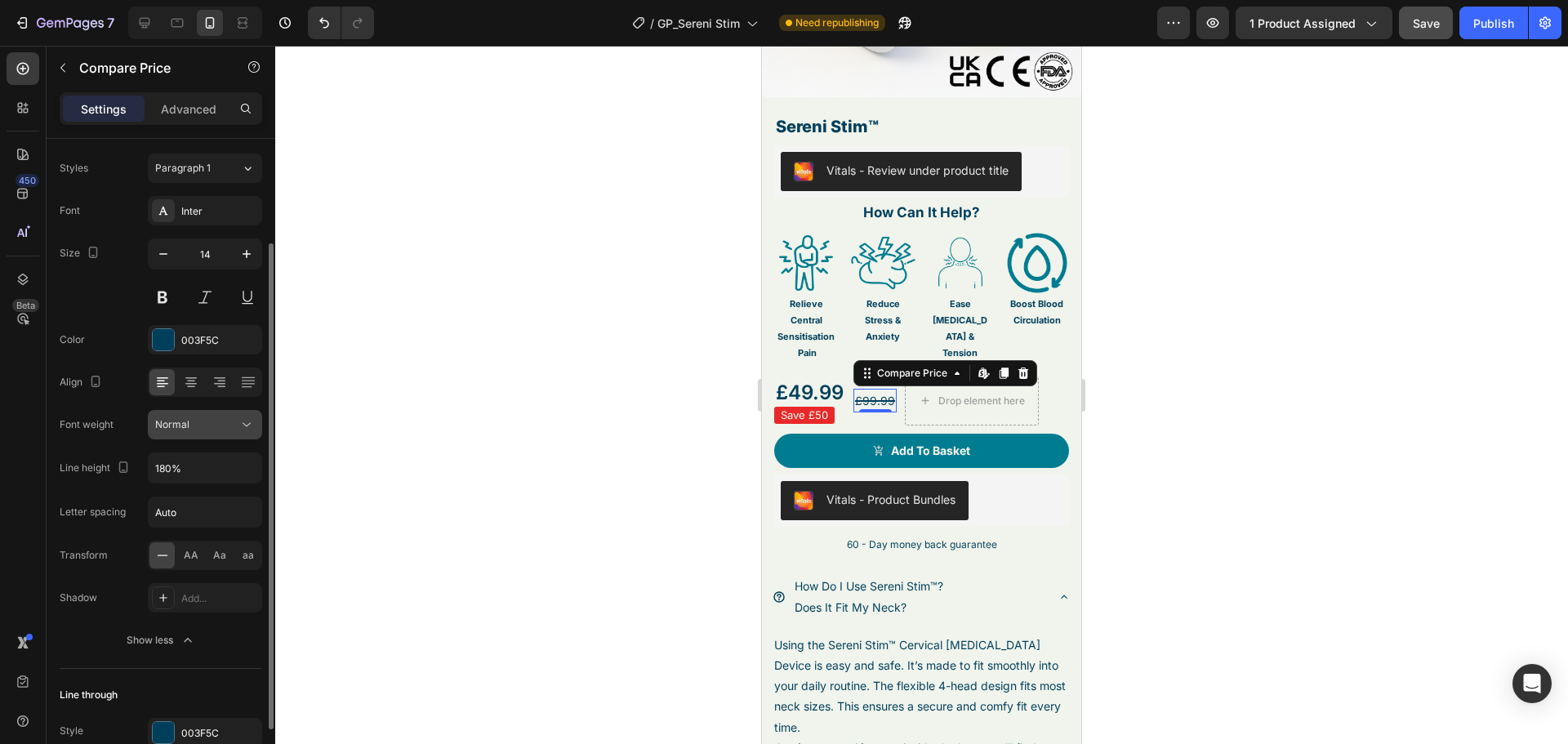
scroll to position [58, 0]
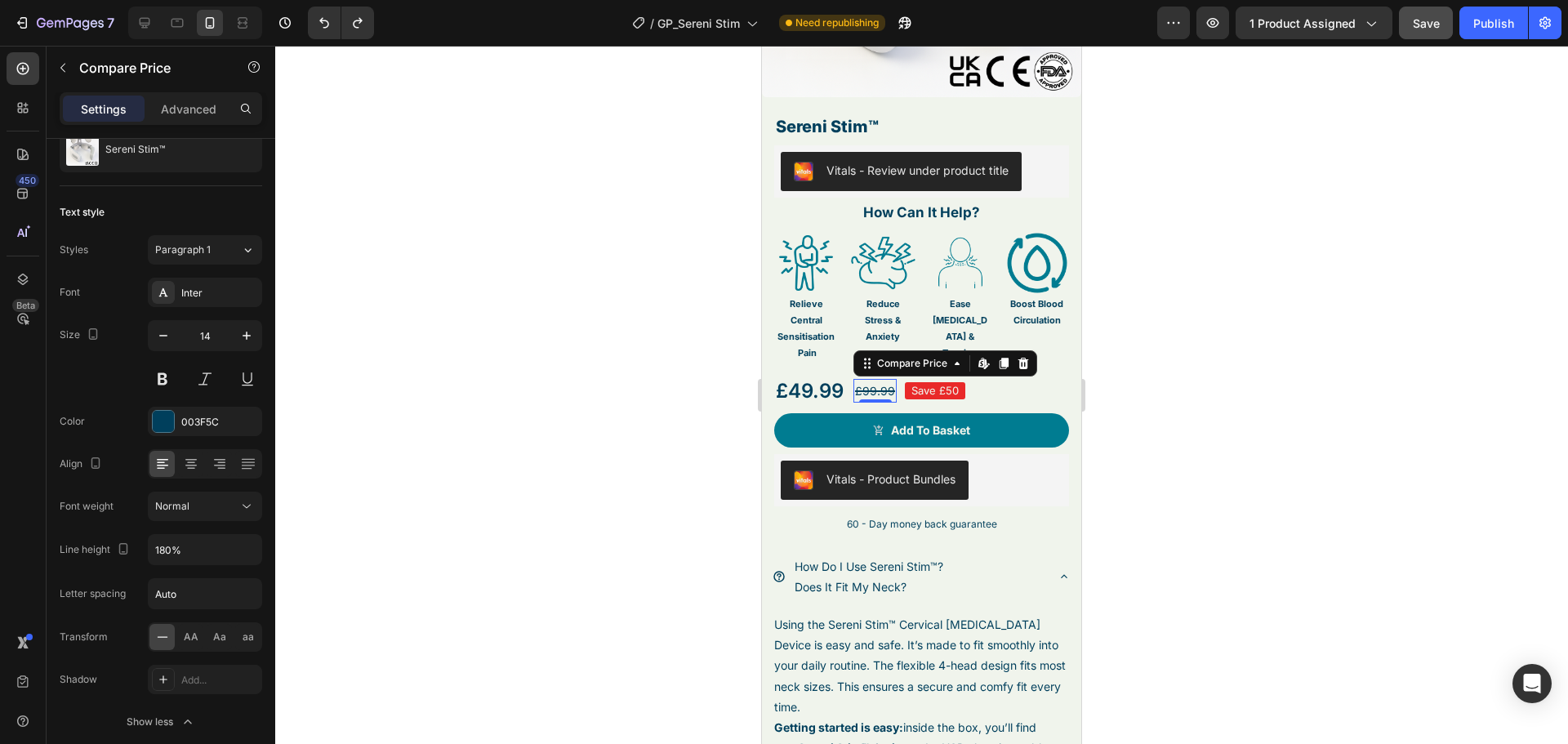
click at [1380, 334] on div at bounding box center [922, 394] width 1293 height 698
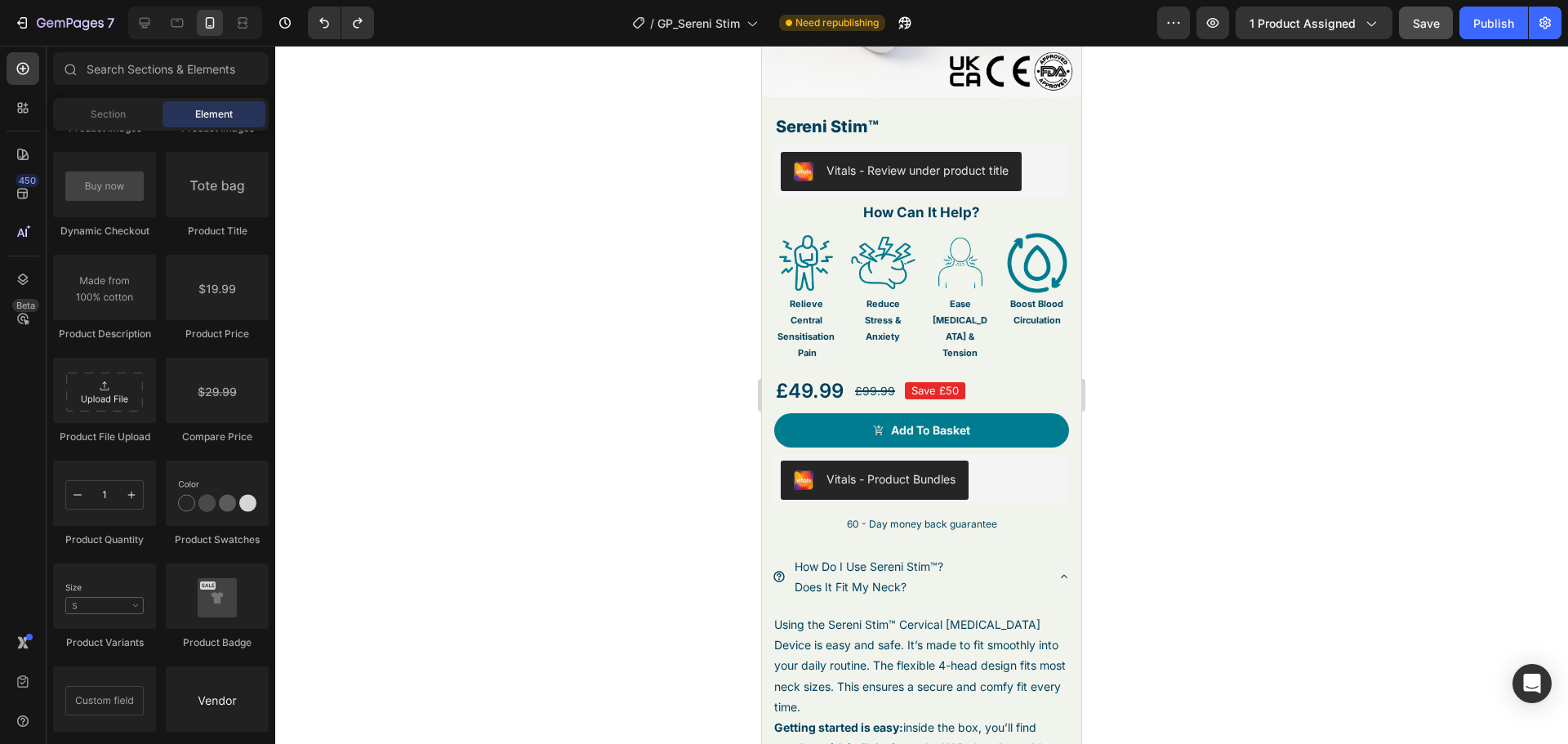
click at [1428, 29] on span "Save" at bounding box center [1426, 23] width 27 height 14
click at [147, 28] on icon at bounding box center [145, 23] width 10 height 10
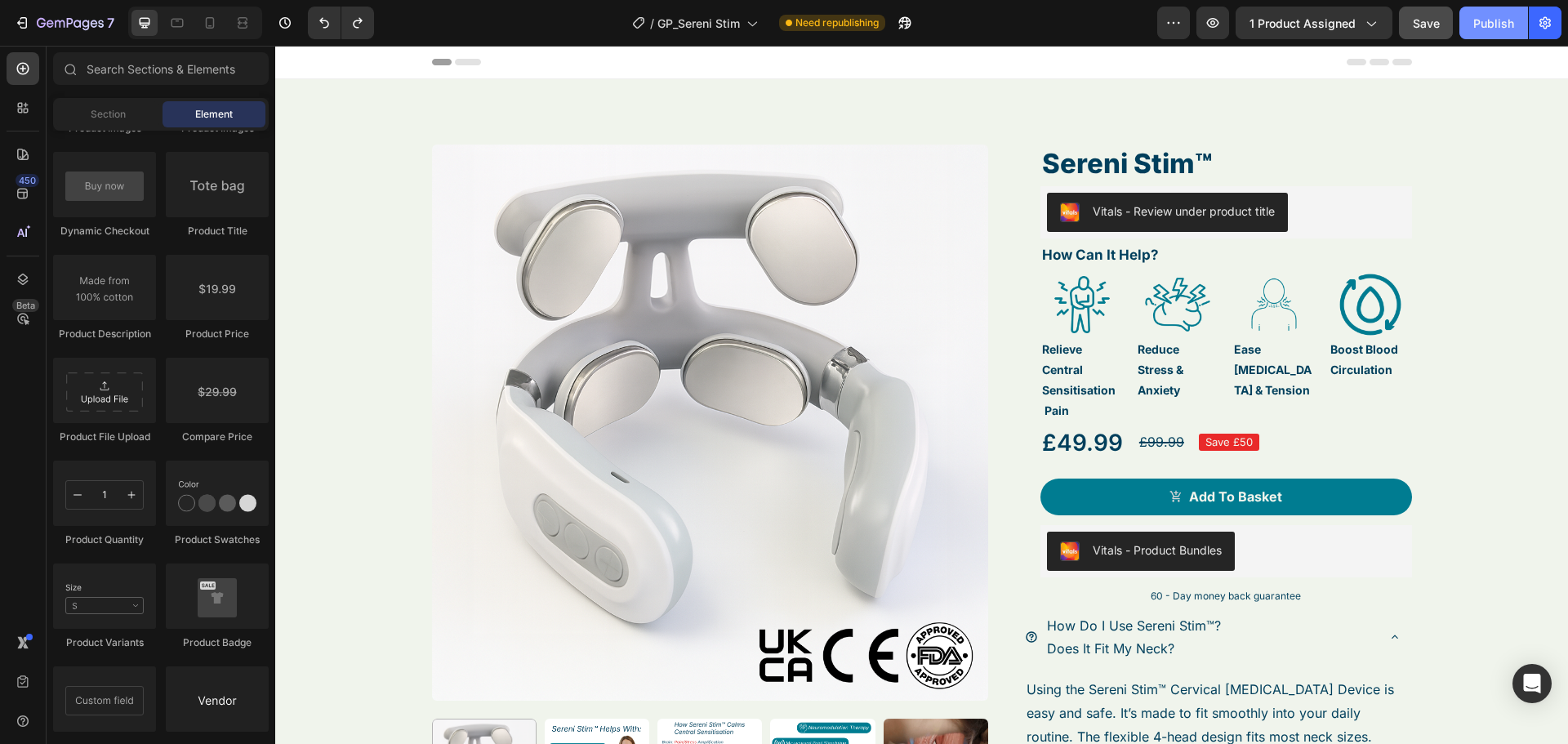
click at [1489, 26] on div "Publish" at bounding box center [1493, 23] width 41 height 17
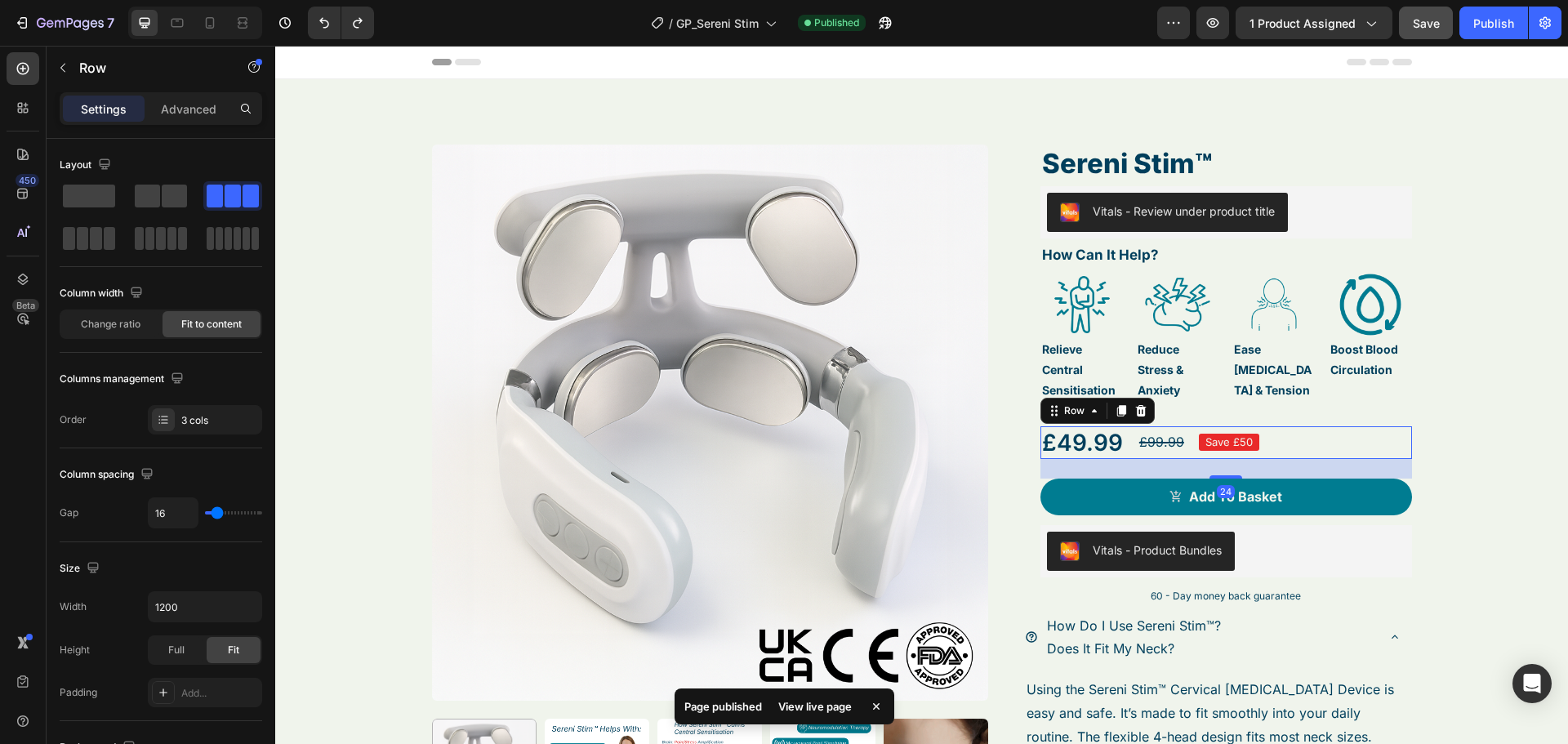
click at [1121, 443] on div "£49.99 Product Price Product Price £99.99 Compare Price Compare Price Save £50 …" at bounding box center [1226, 443] width 371 height 32
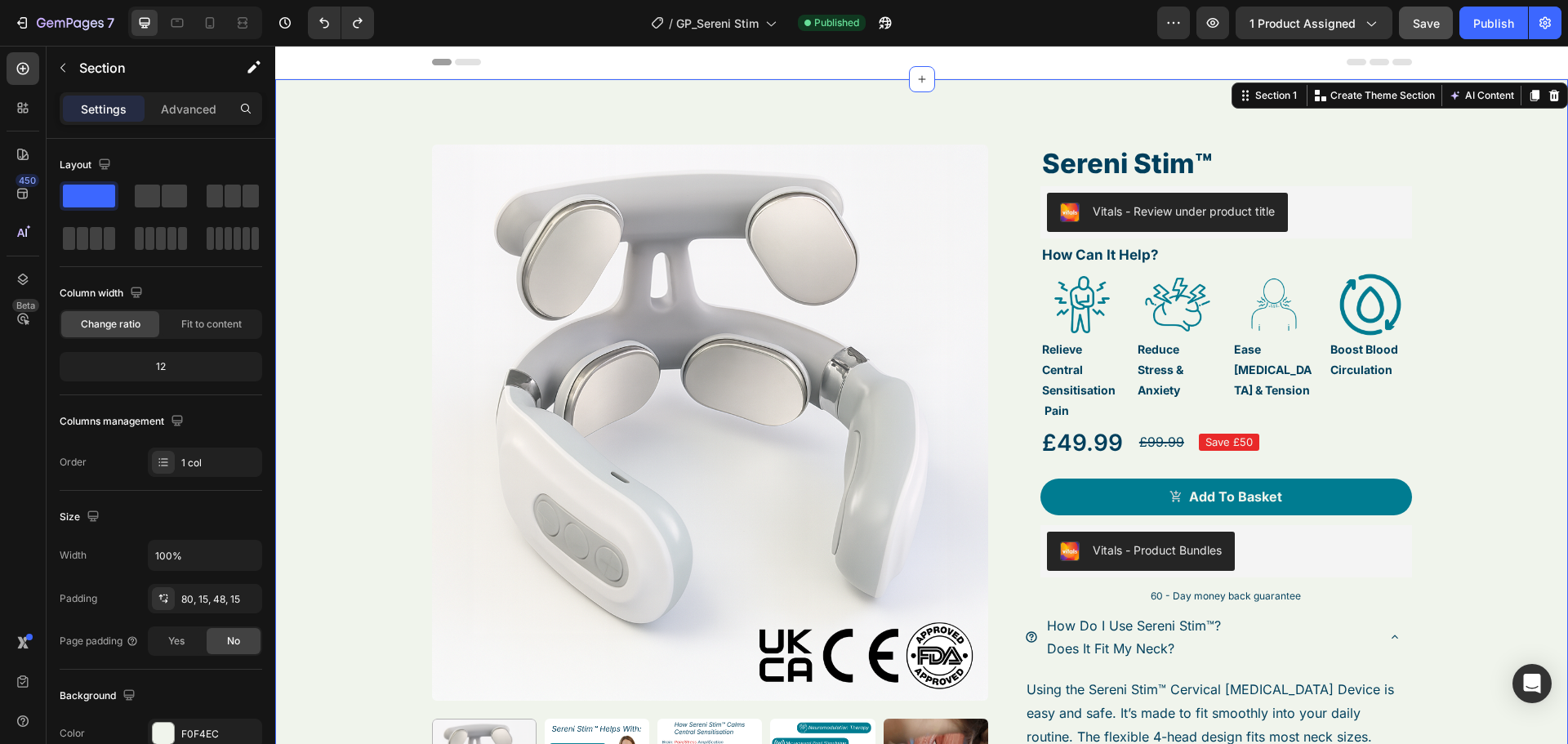
click at [186, 42] on div "7 Version history / GP_Sereni Stim Published Preview 1 product assigned Save Pu…" at bounding box center [784, 23] width 1568 height 47
click at [183, 39] on div "7 Version history / GP_Sereni Stim Published Preview 1 product assigned Save Pu…" at bounding box center [784, 23] width 1568 height 47
click at [181, 26] on icon at bounding box center [177, 23] width 12 height 9
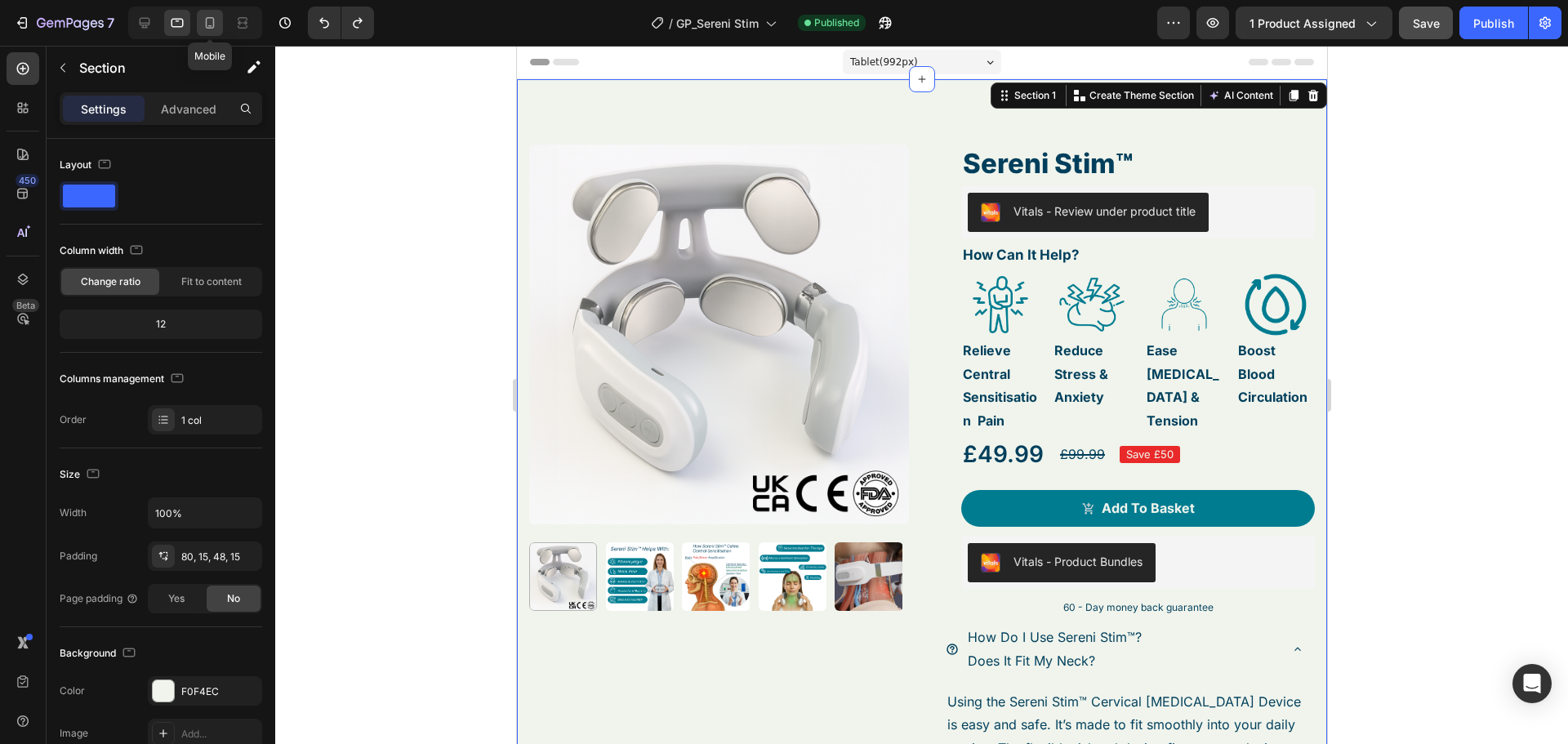
click at [209, 29] on icon at bounding box center [209, 23] width 9 height 11
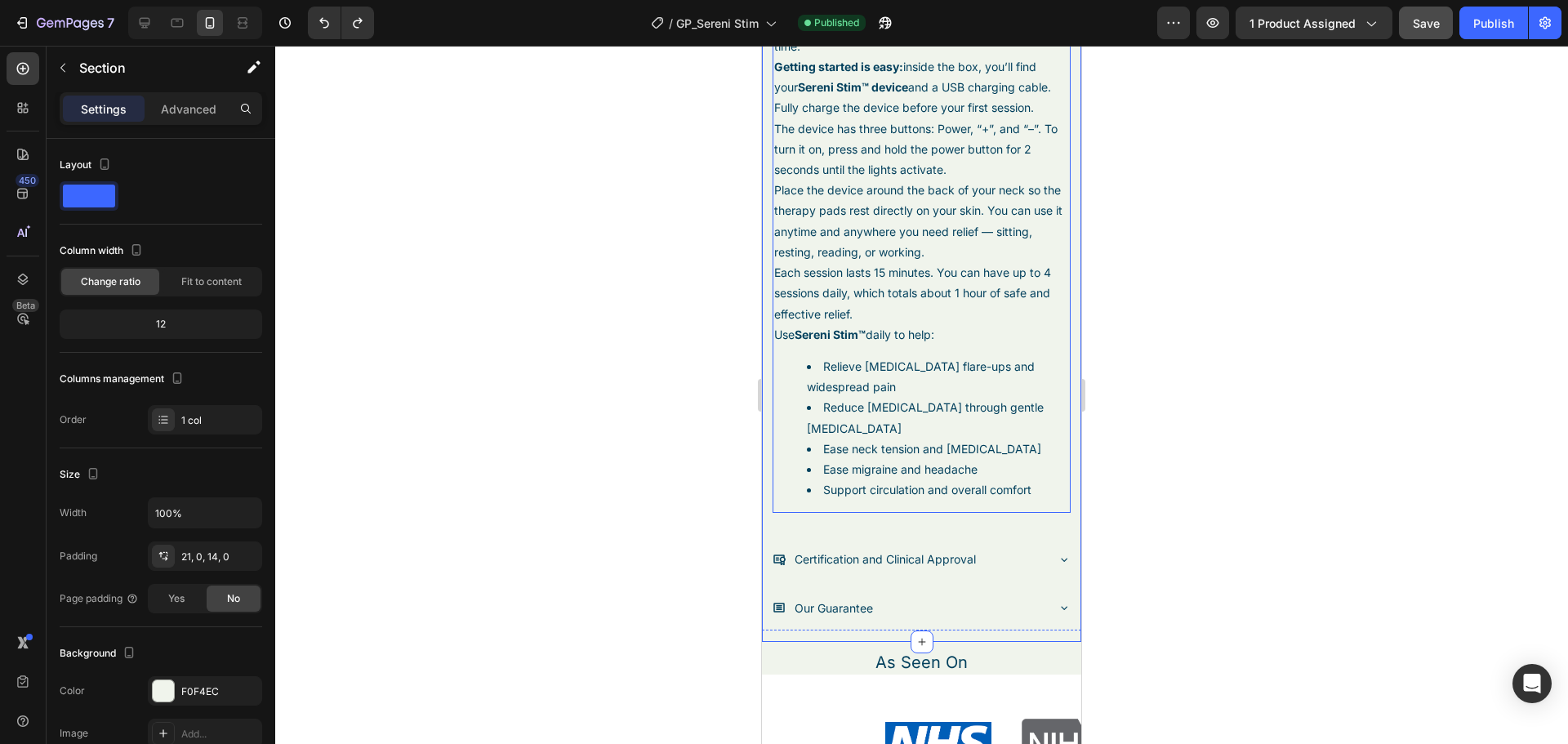
scroll to position [980, 0]
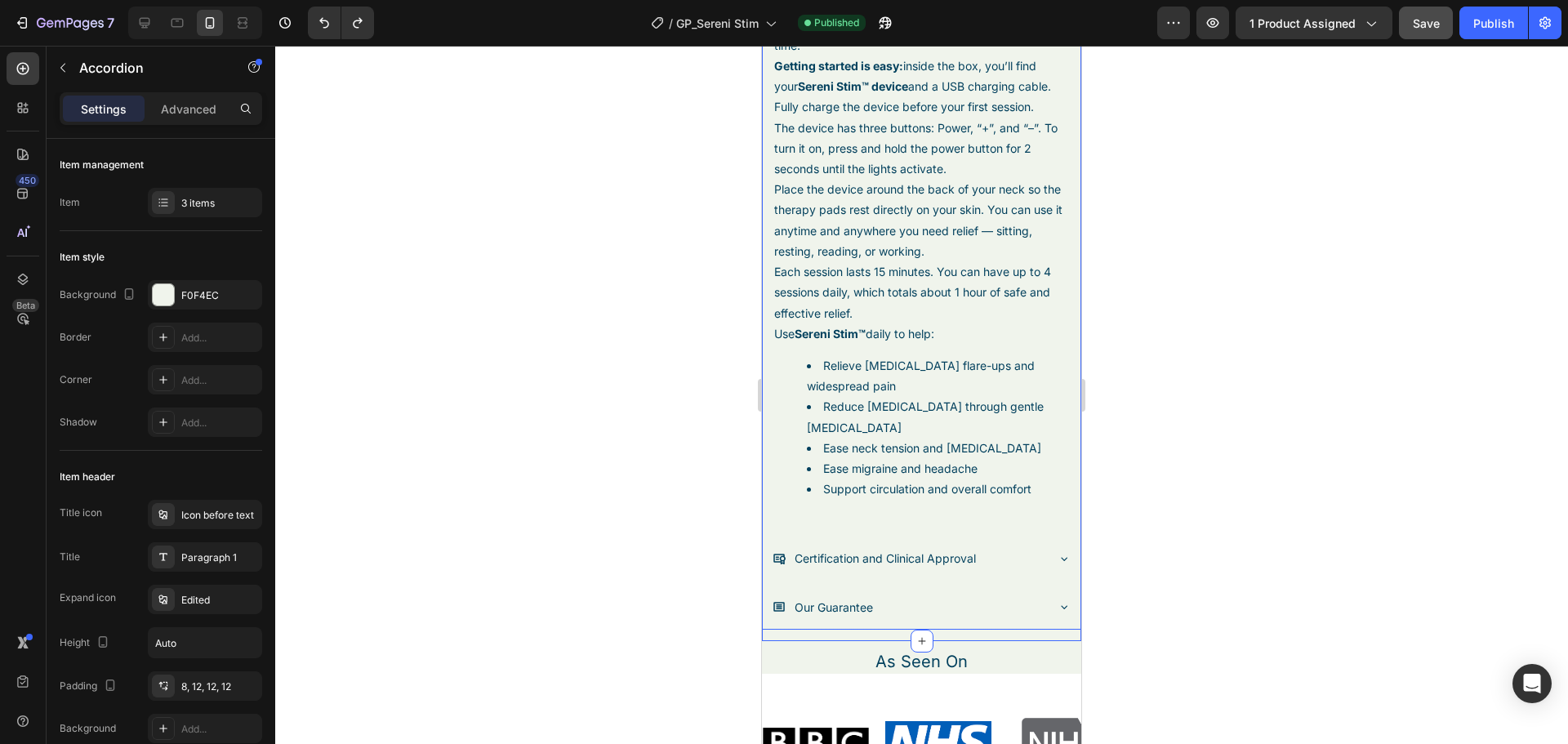
click at [918, 555] on p "Certification and Clinical Approval" at bounding box center [884, 557] width 181 height 20
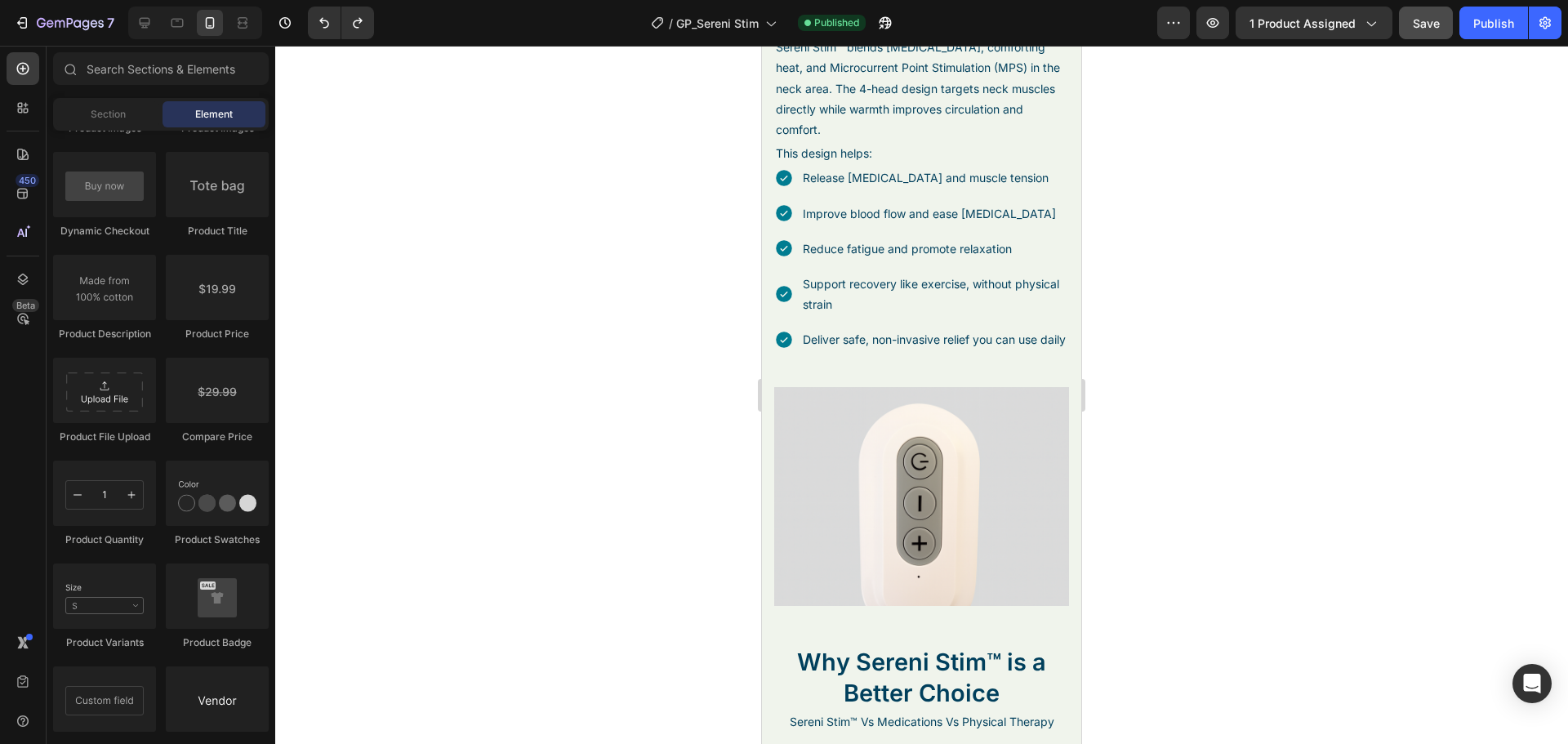
scroll to position [4002, 0]
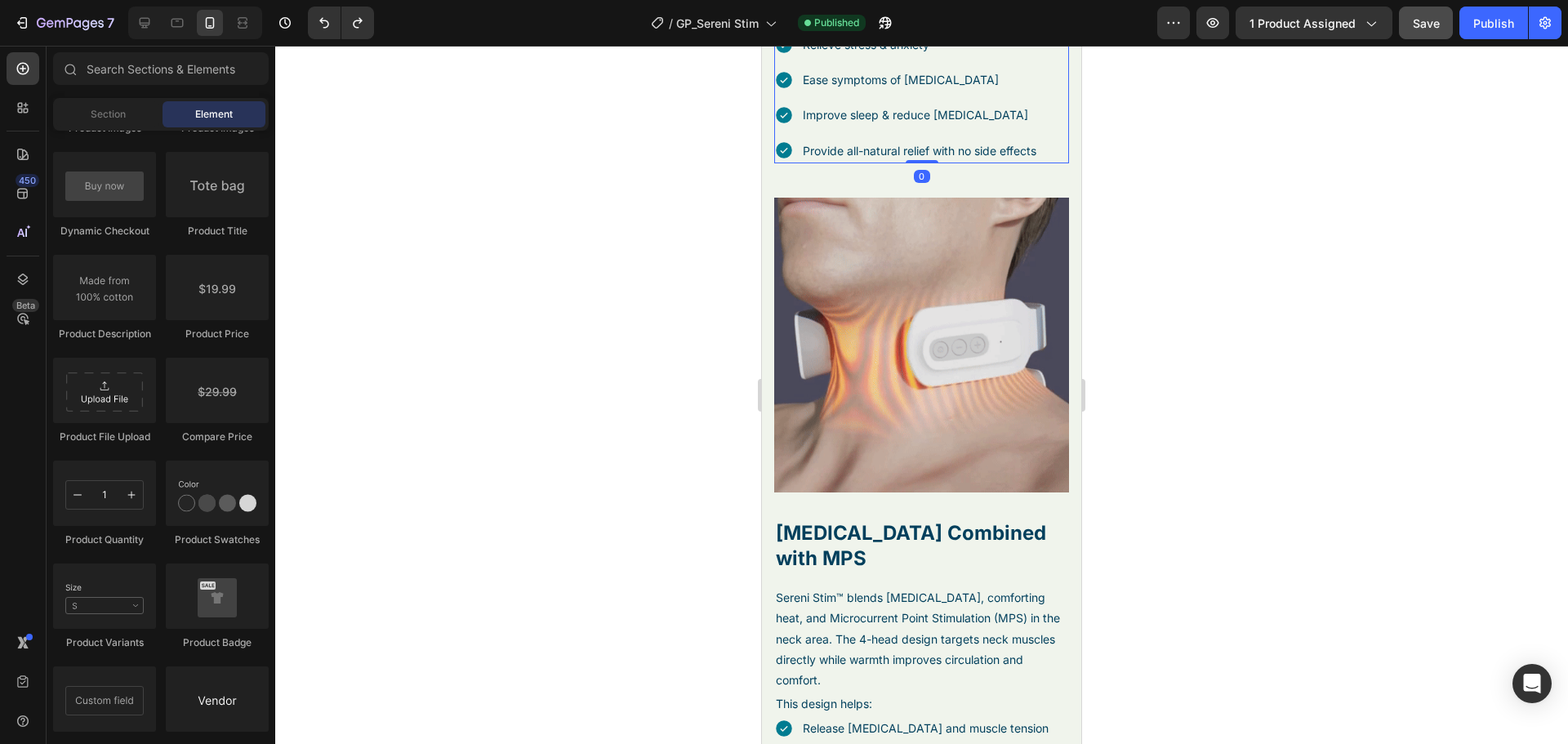
click at [989, 125] on p "Improve sleep & reduce [MEDICAL_DATA]" at bounding box center [919, 114] width 233 height 20
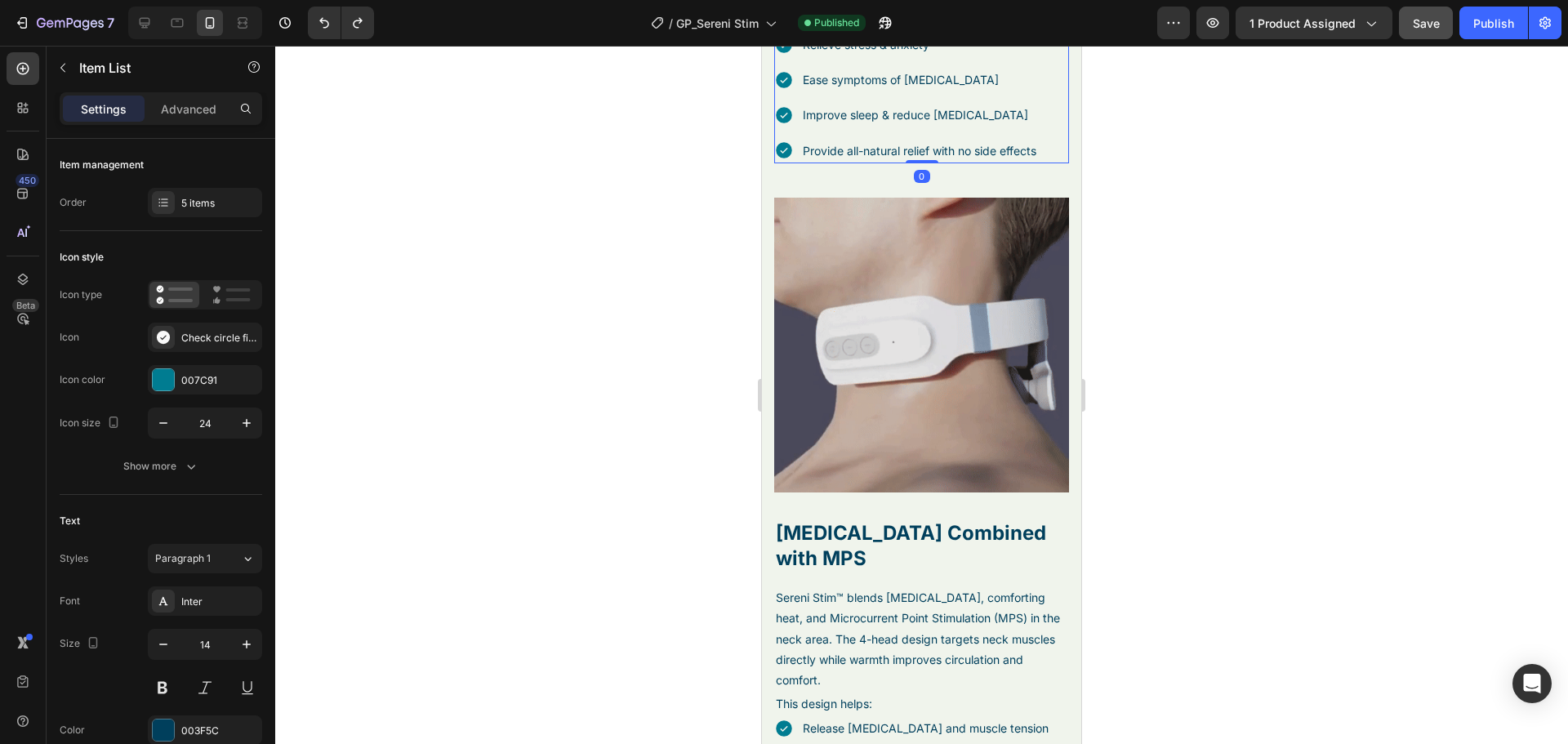
click at [995, 90] on p "Ease symptoms of [MEDICAL_DATA]" at bounding box center [919, 79] width 233 height 20
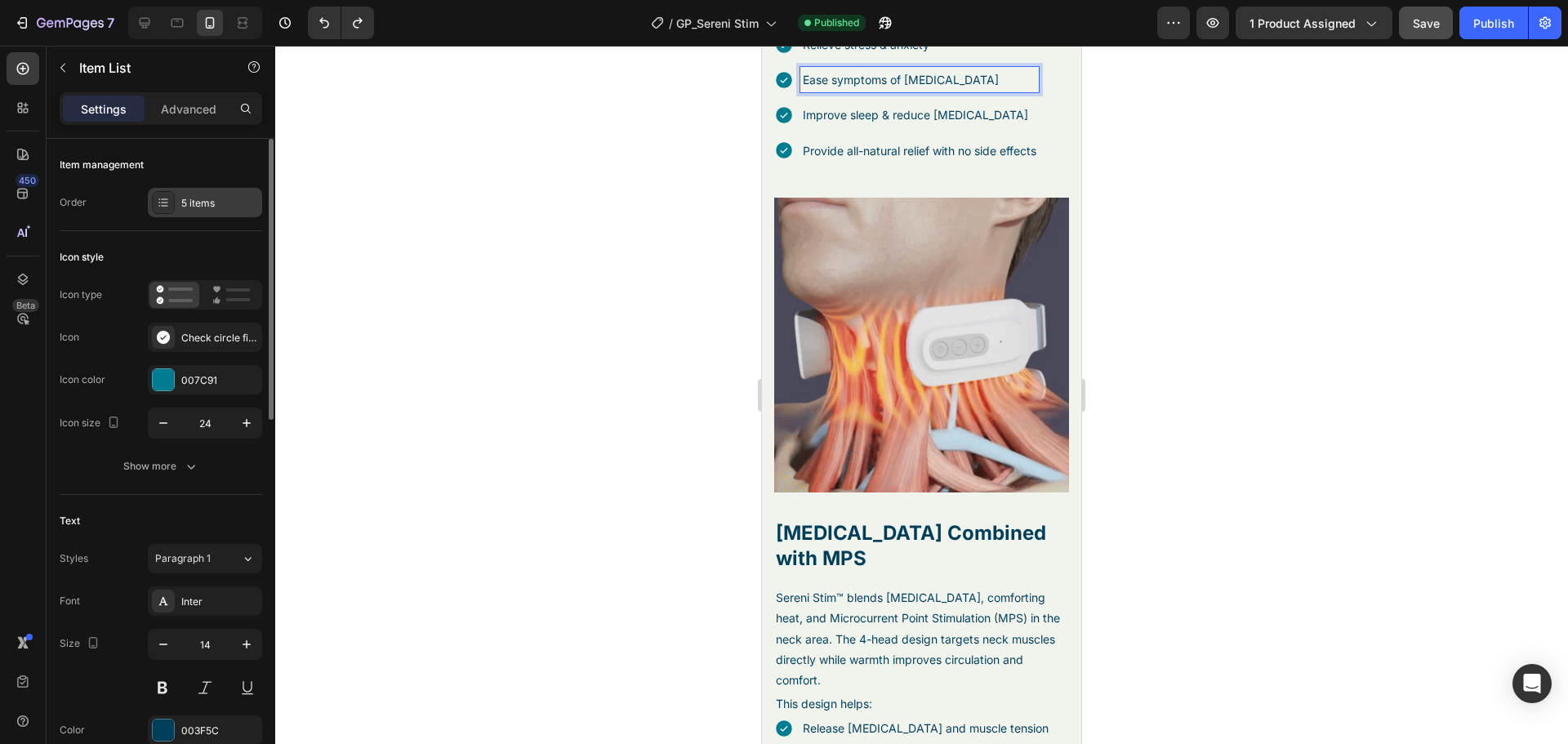
click at [223, 198] on div "5 items" at bounding box center [219, 203] width 77 height 14
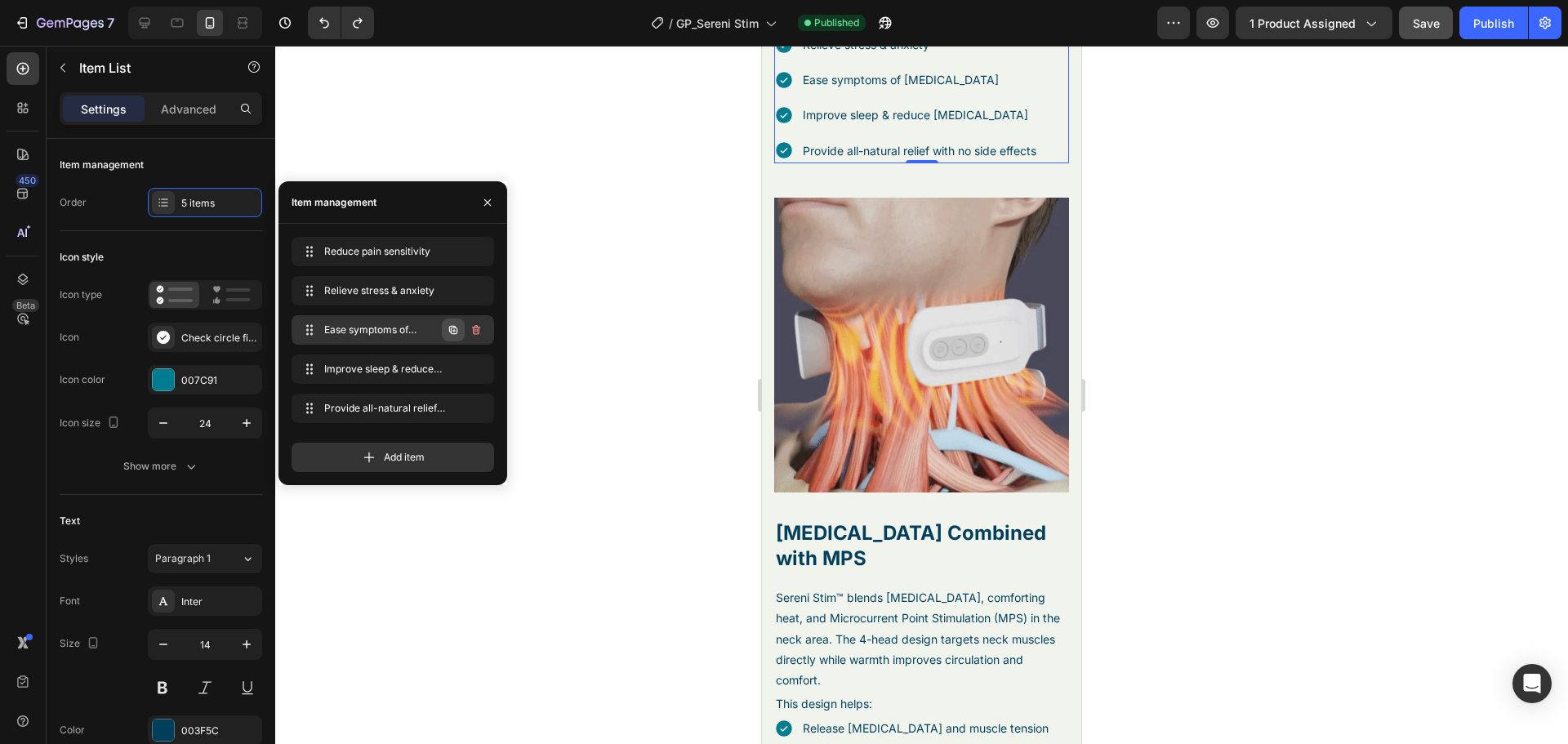
click at [445, 324] on button "button" at bounding box center [453, 330] width 23 height 23
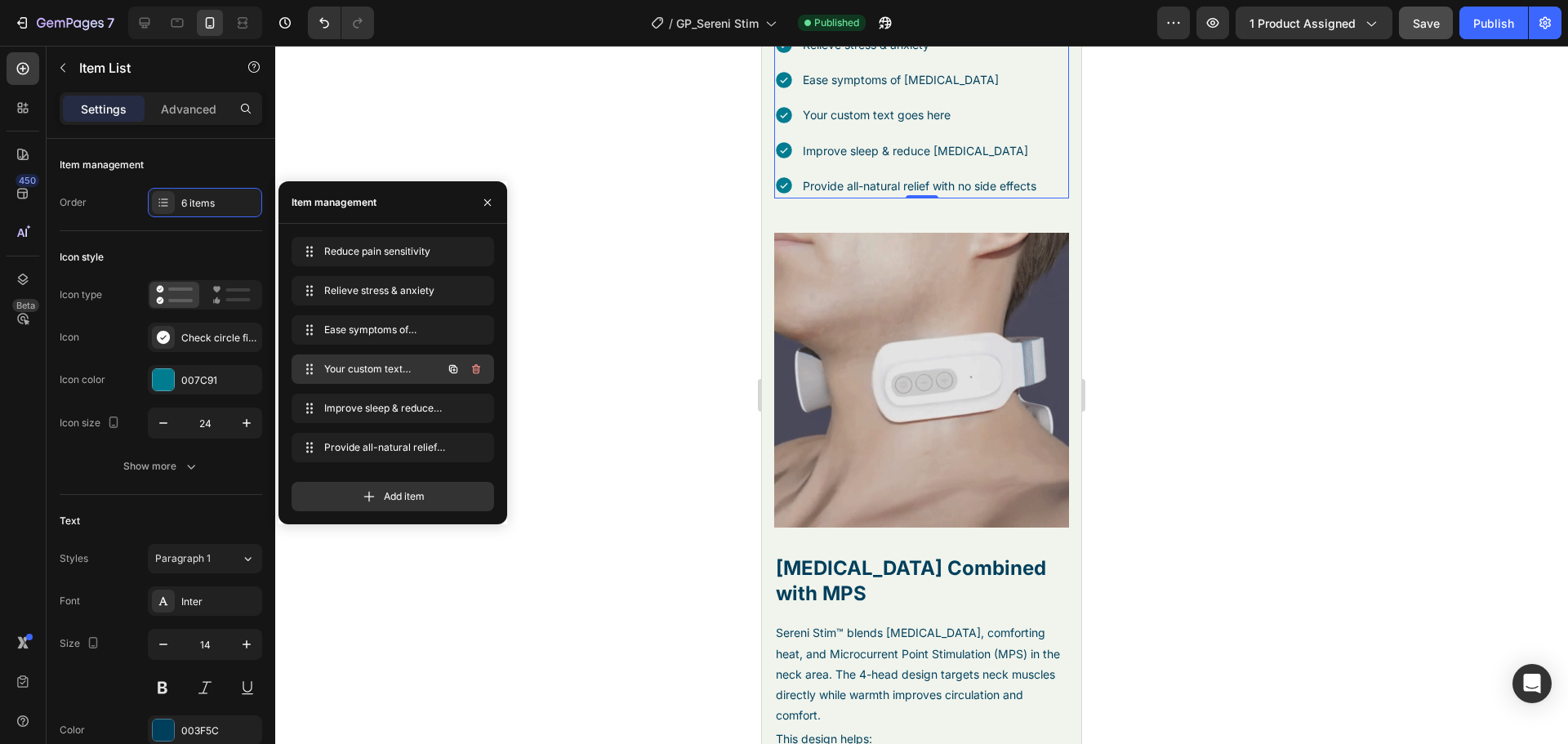
click at [401, 375] on span "Your custom text goes here" at bounding box center [369, 369] width 92 height 14
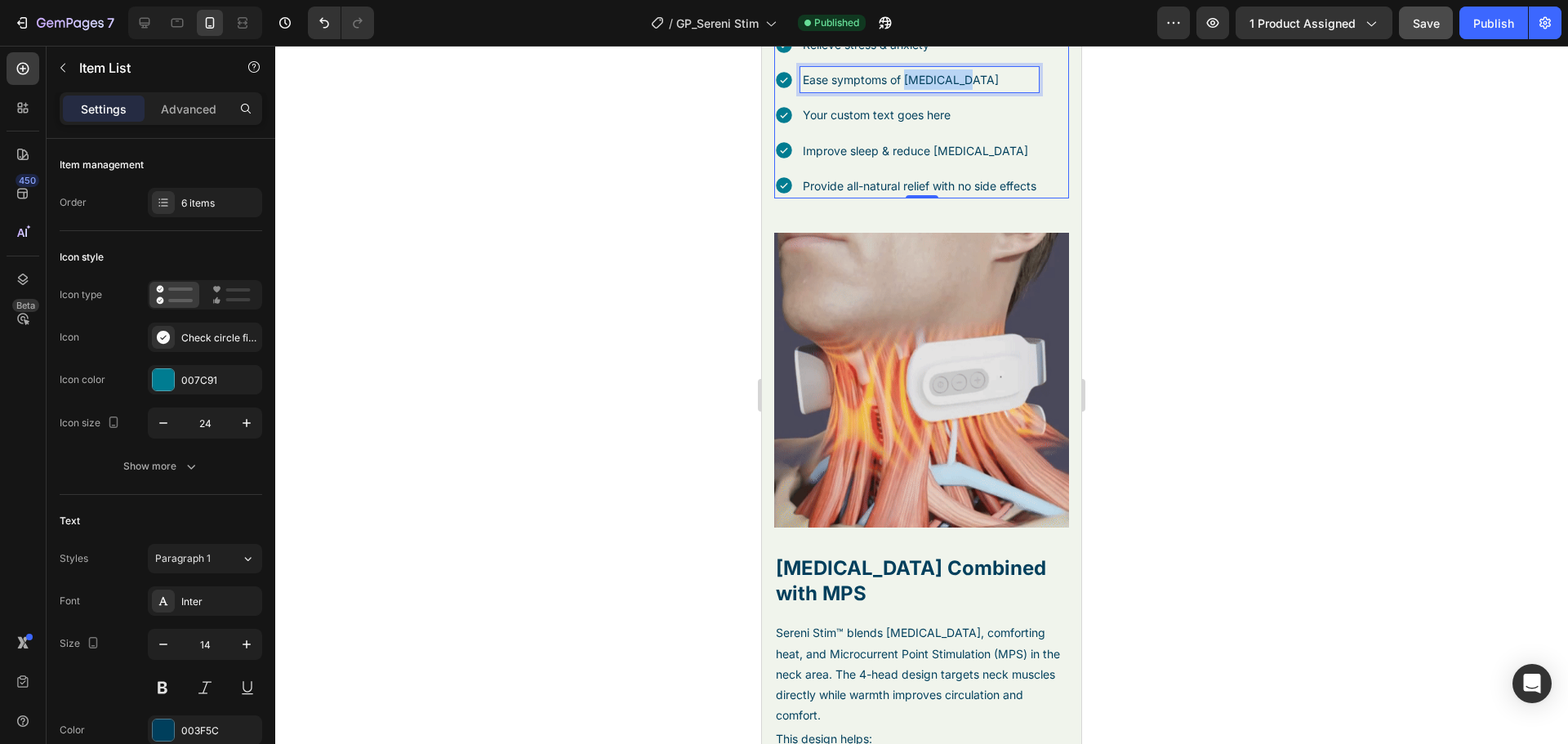
click at [905, 90] on p "Ease symptoms of [MEDICAL_DATA]" at bounding box center [919, 79] width 233 height 20
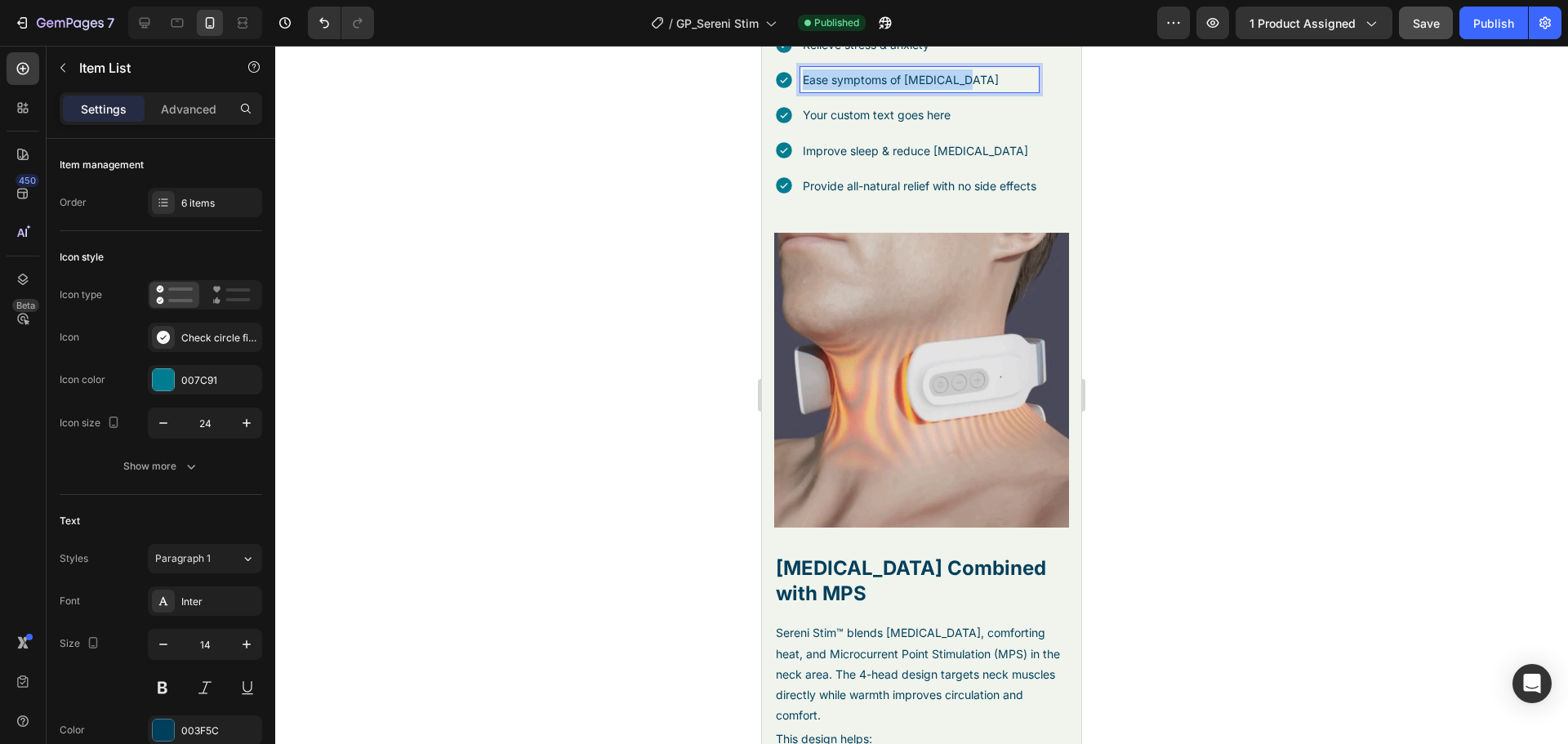
click at [905, 90] on p "Ease symptoms of [MEDICAL_DATA]" at bounding box center [919, 79] width 233 height 20
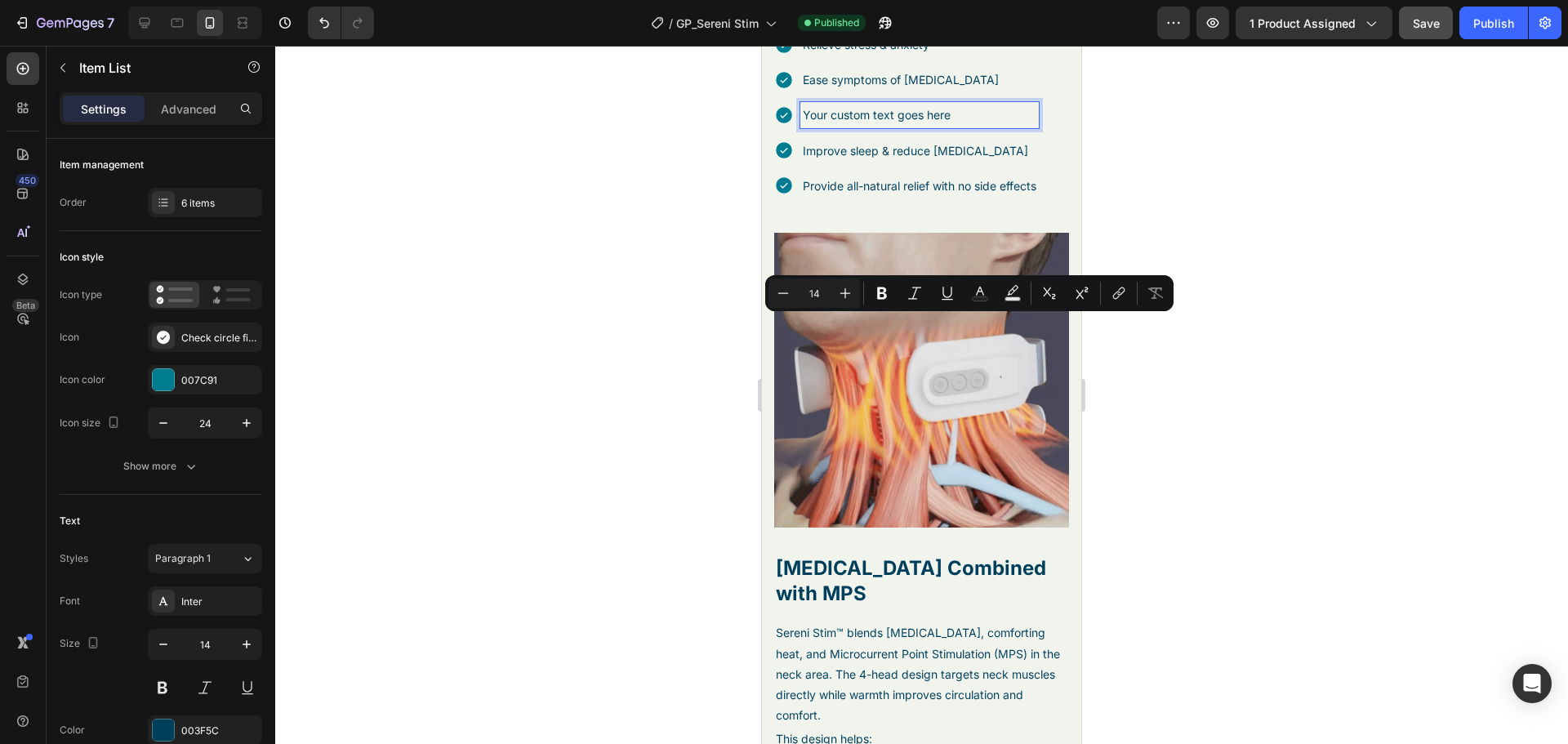
click at [901, 128] on div "Your custom text goes here" at bounding box center [919, 114] width 238 height 26
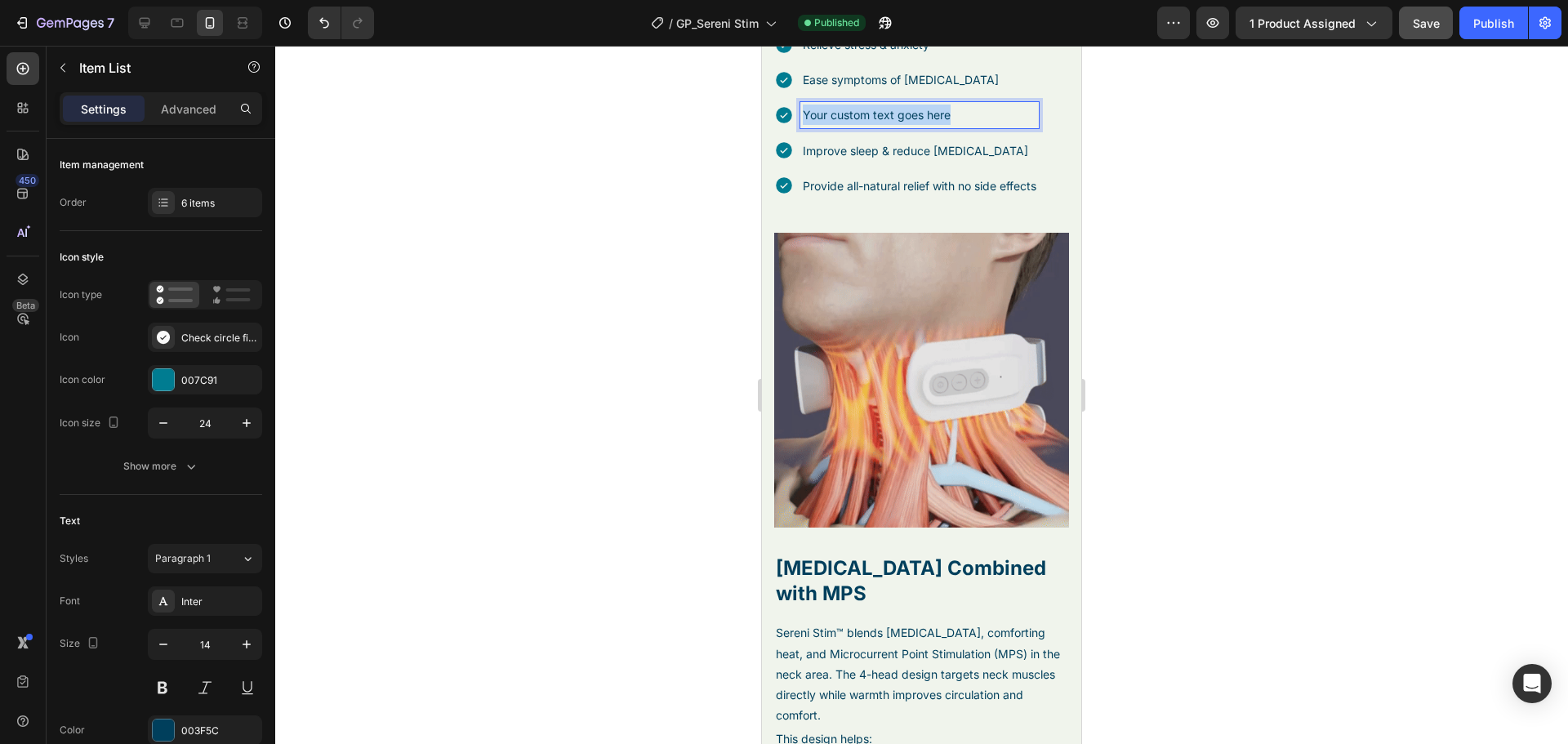
click at [901, 128] on div "Your custom text goes here" at bounding box center [919, 114] width 238 height 26
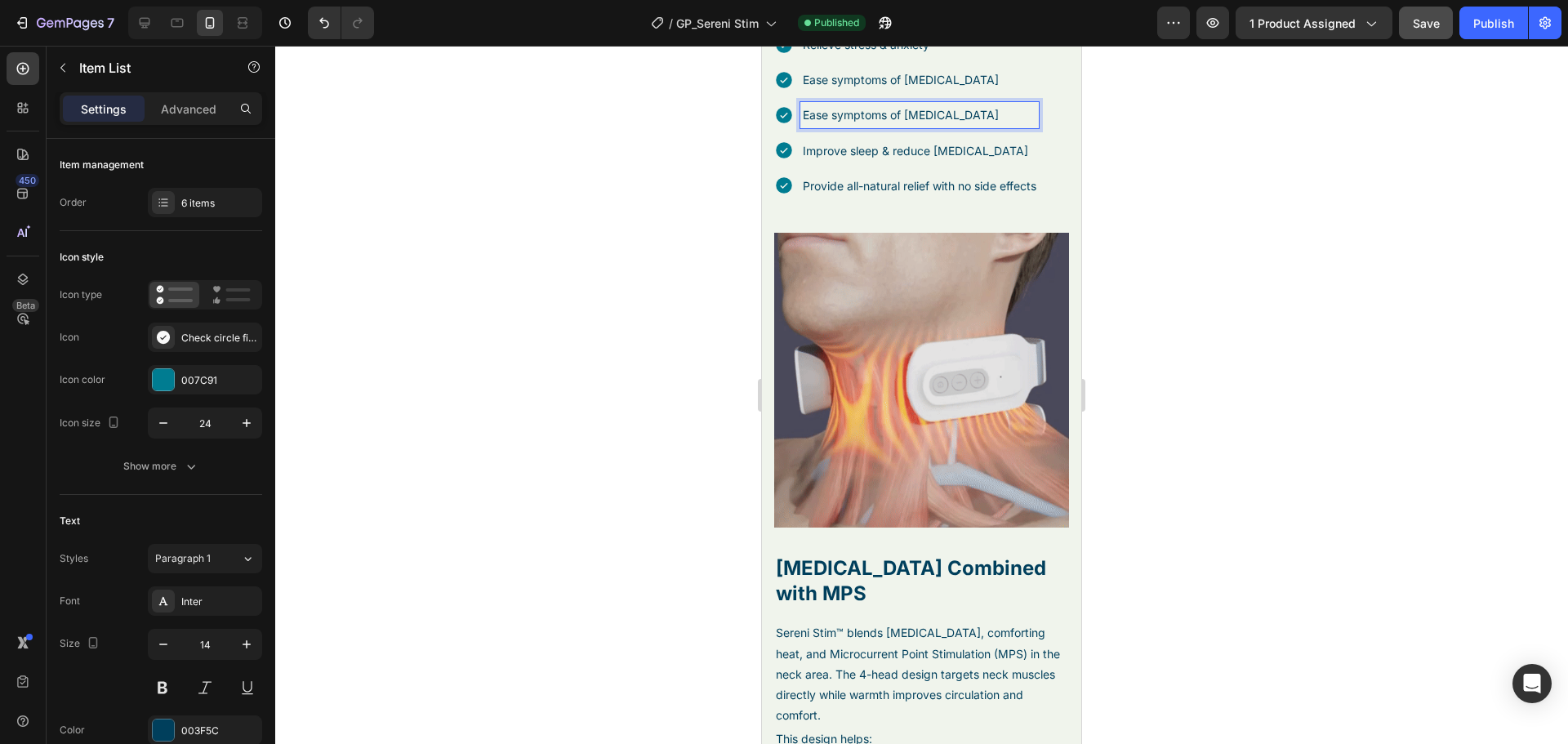
click at [852, 125] on p "Ease symptoms of [MEDICAL_DATA]" at bounding box center [919, 114] width 233 height 20
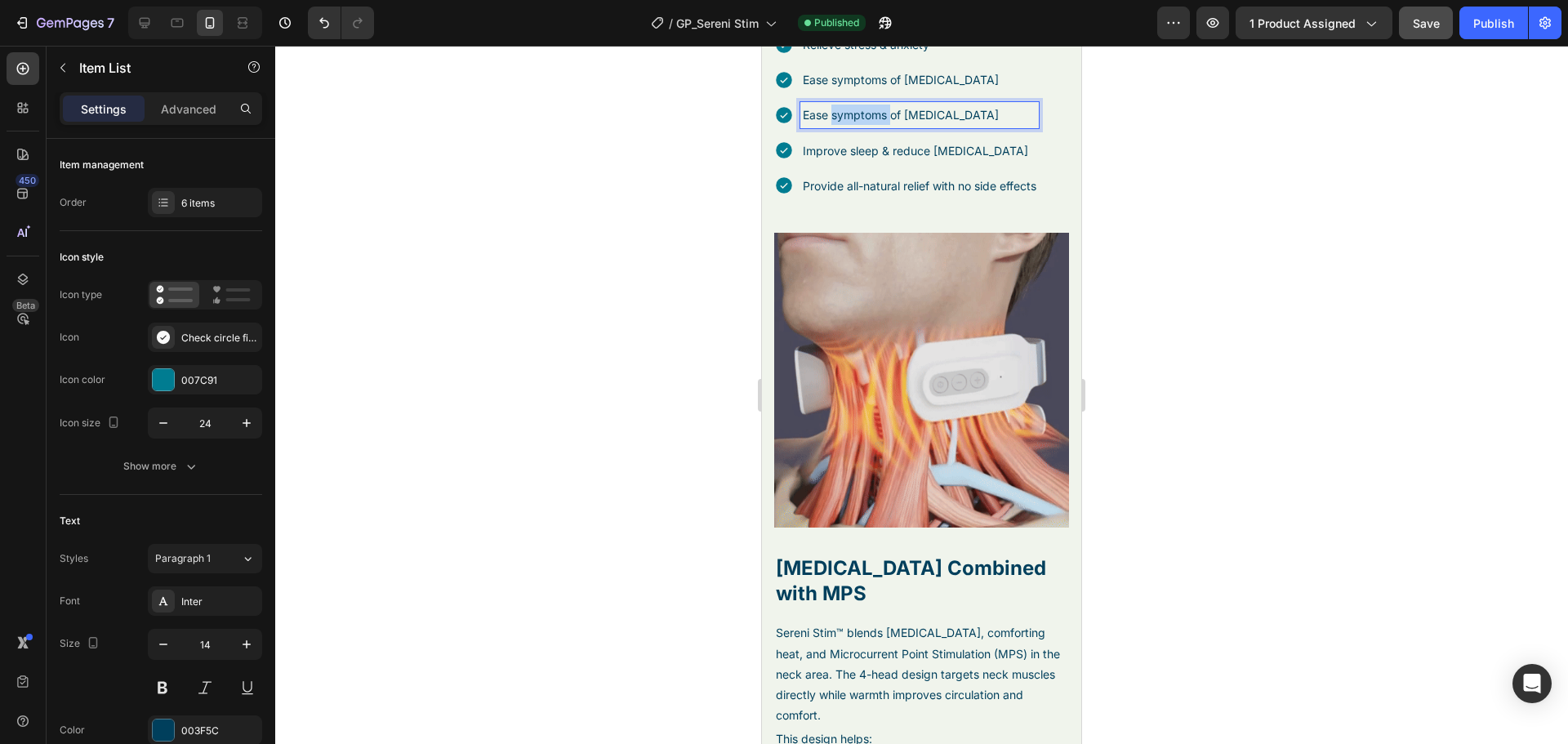
click at [852, 125] on p "Ease symptoms of [MEDICAL_DATA]" at bounding box center [919, 114] width 233 height 20
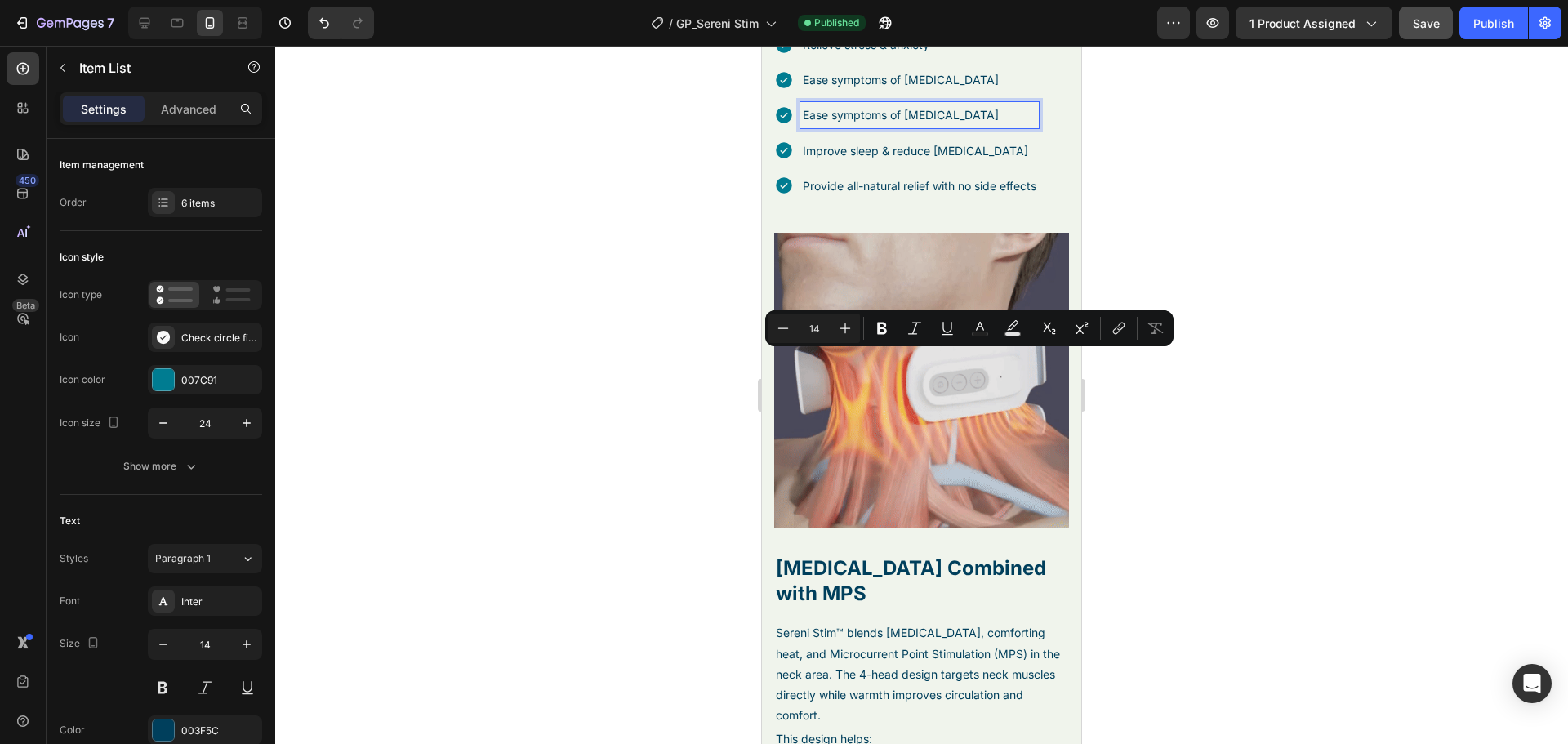
click at [977, 125] on p "Ease symptoms of [MEDICAL_DATA]" at bounding box center [919, 114] width 233 height 20
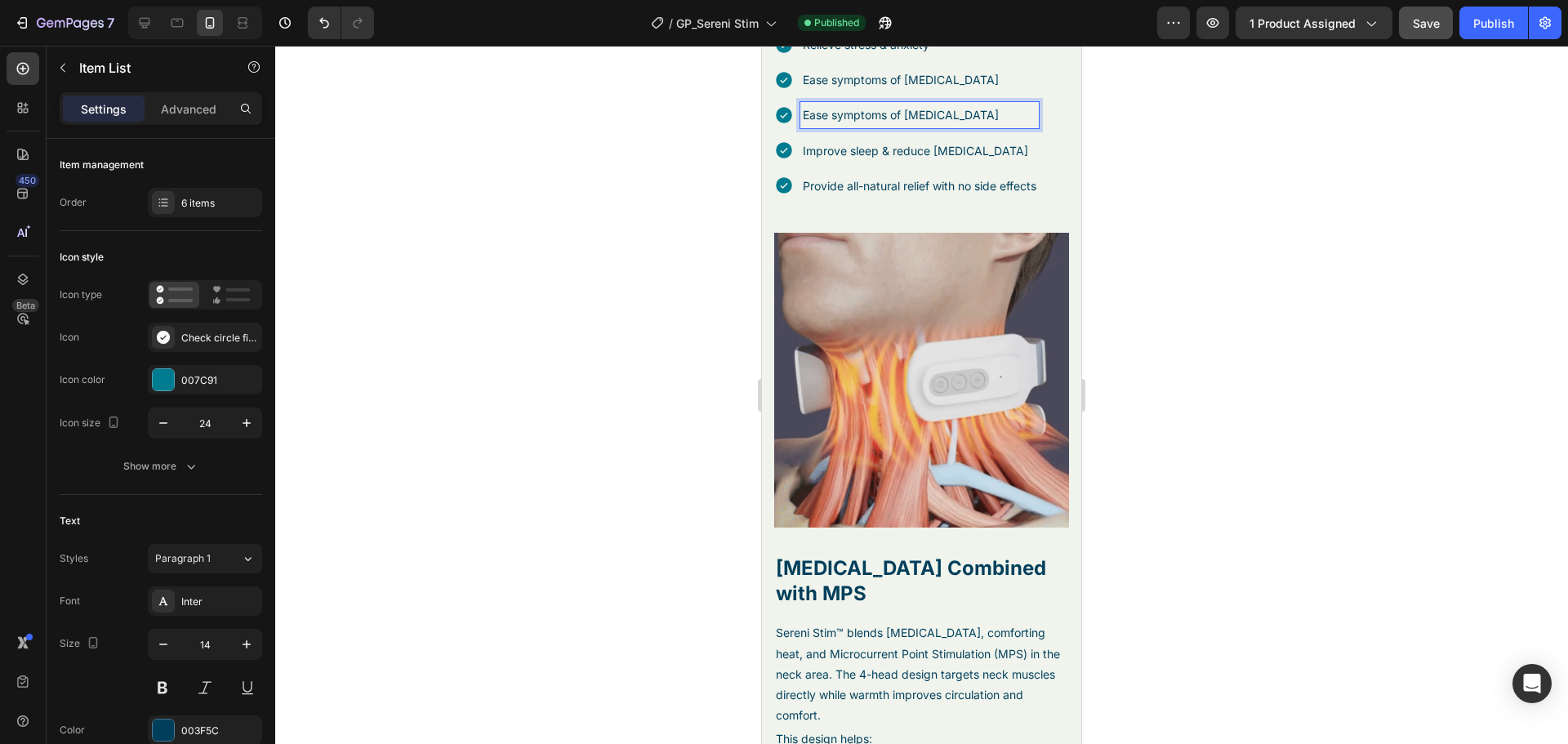
click at [977, 125] on p "Ease symptoms of [MEDICAL_DATA]" at bounding box center [919, 114] width 233 height 20
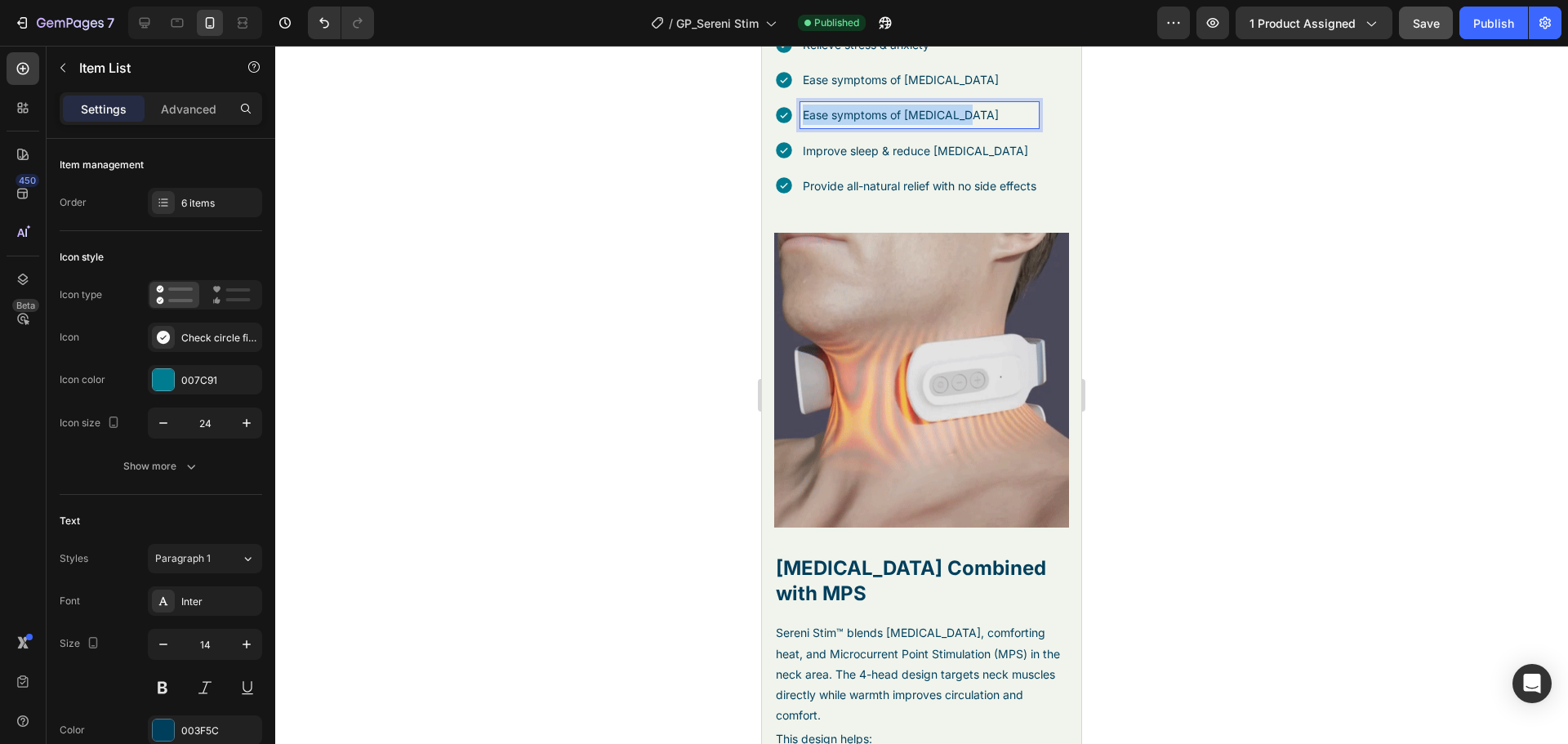
click at [977, 125] on p "Ease symptoms of [MEDICAL_DATA]" at bounding box center [919, 114] width 233 height 20
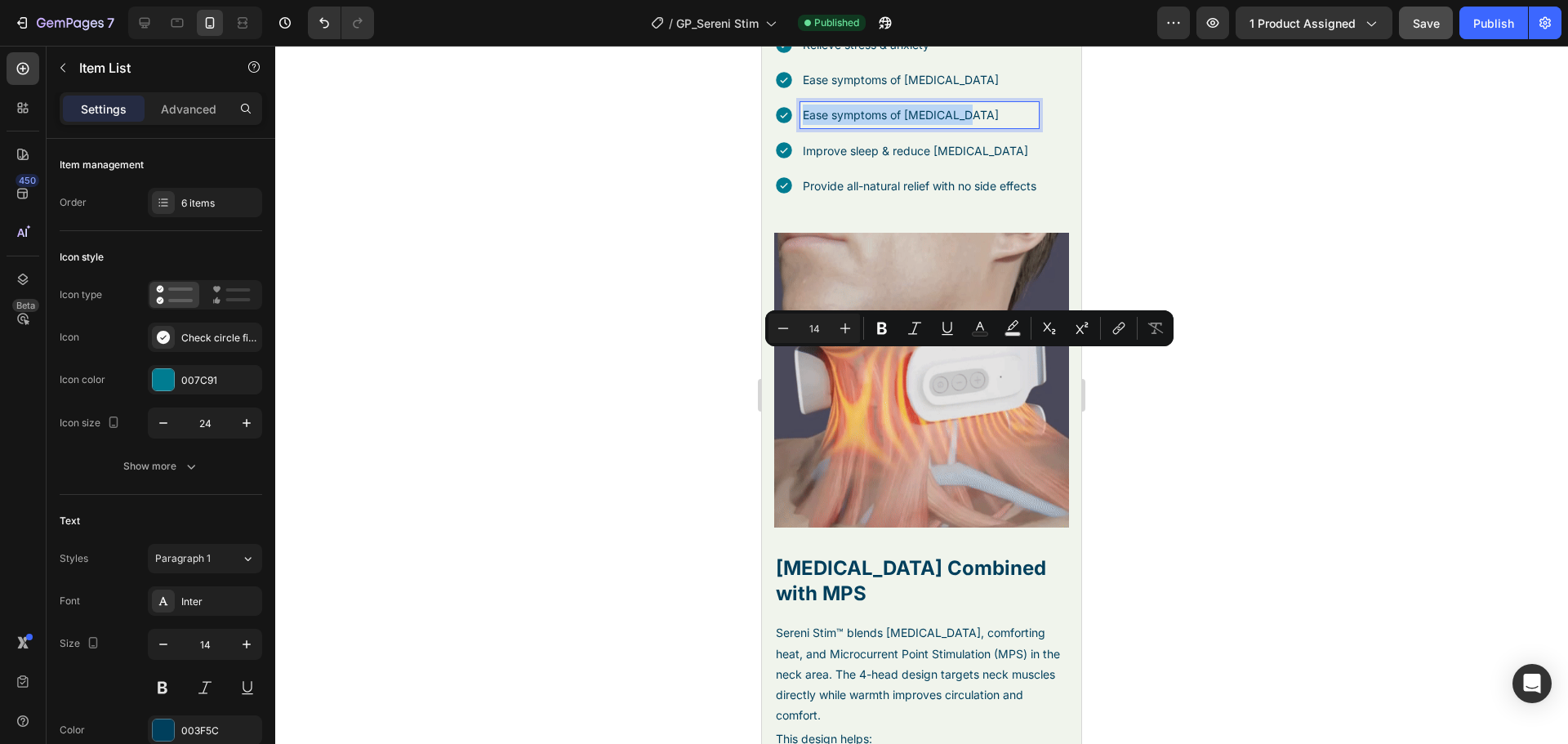
click at [973, 125] on p "Ease symptoms of [MEDICAL_DATA]" at bounding box center [919, 114] width 233 height 20
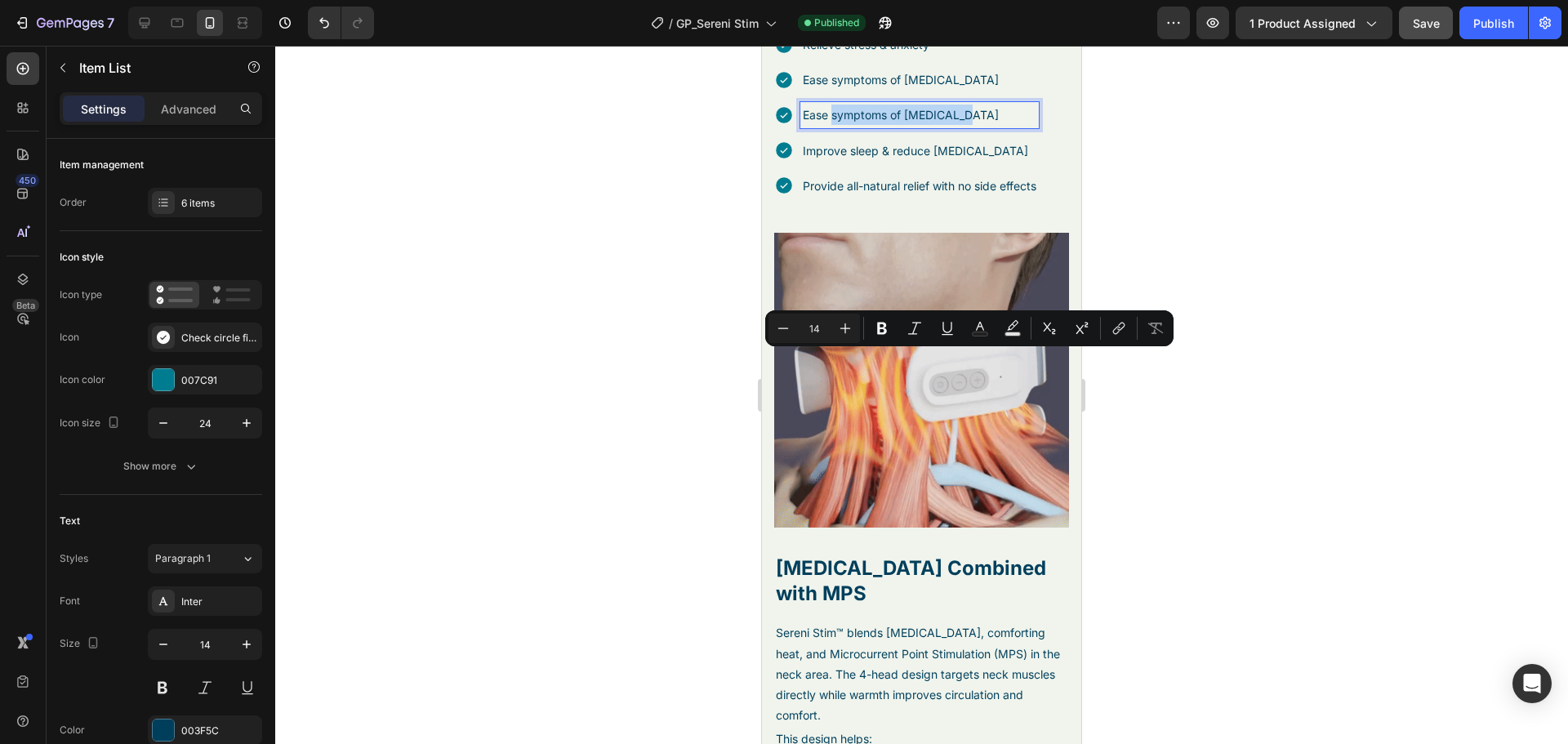
drag, startPoint x: 977, startPoint y: 363, endPoint x: 834, endPoint y: 379, distance: 143.9
click at [834, 198] on div "Reduce pain sensitivity Relieve stress & anxiety Ease symptoms of [MEDICAL_DATA…" at bounding box center [906, 98] width 265 height 202
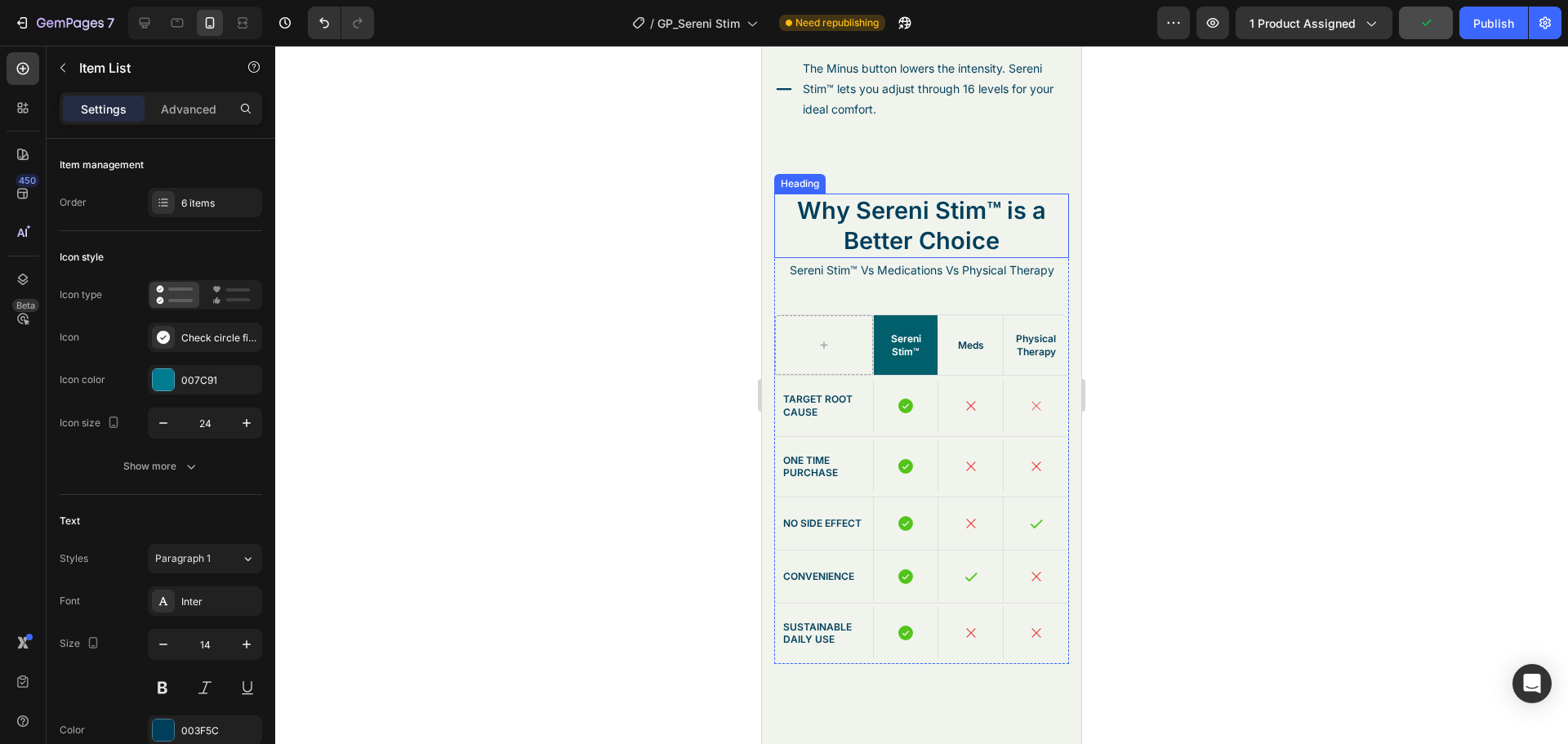
scroll to position [5882, 0]
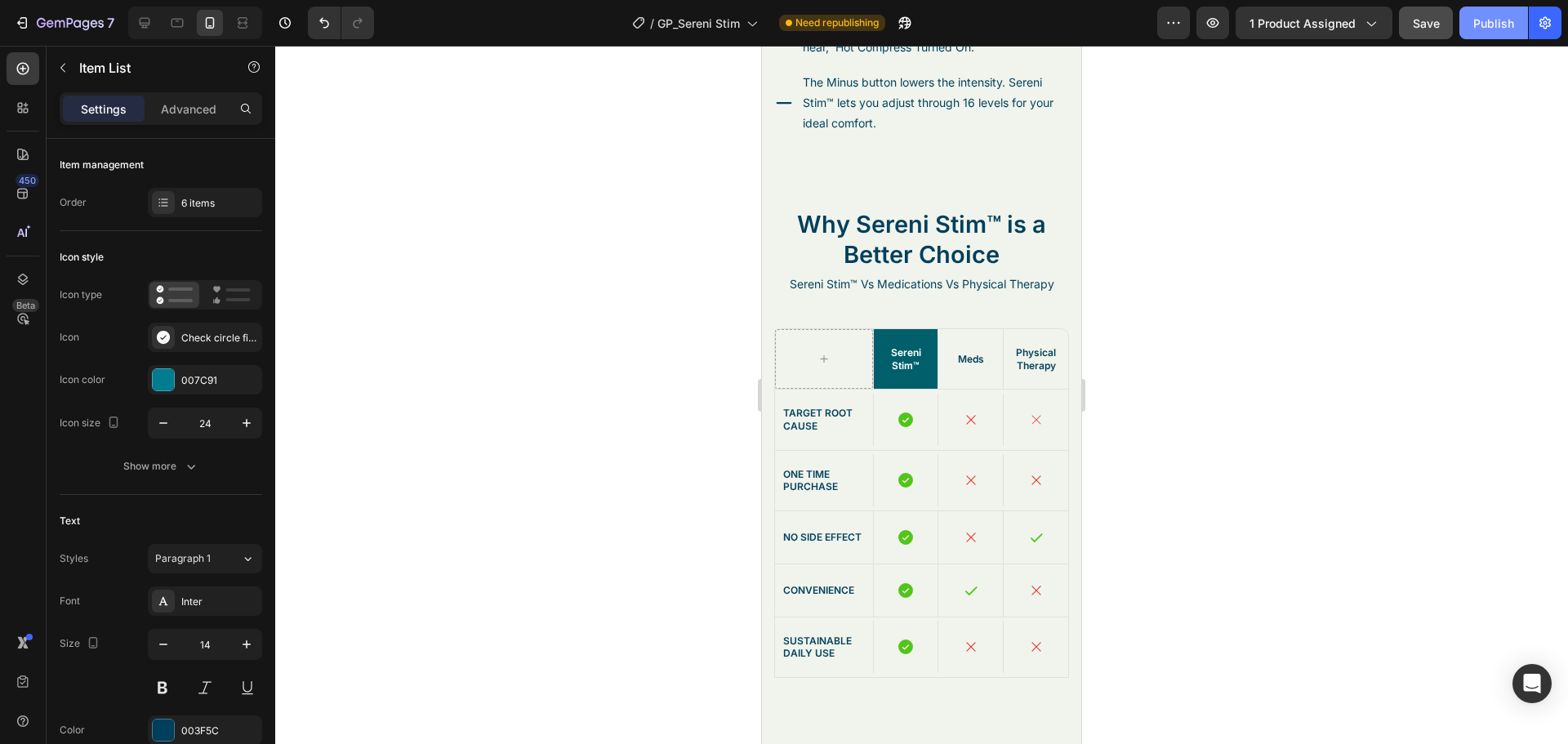
click at [1486, 30] on div "Publish" at bounding box center [1493, 23] width 41 height 17
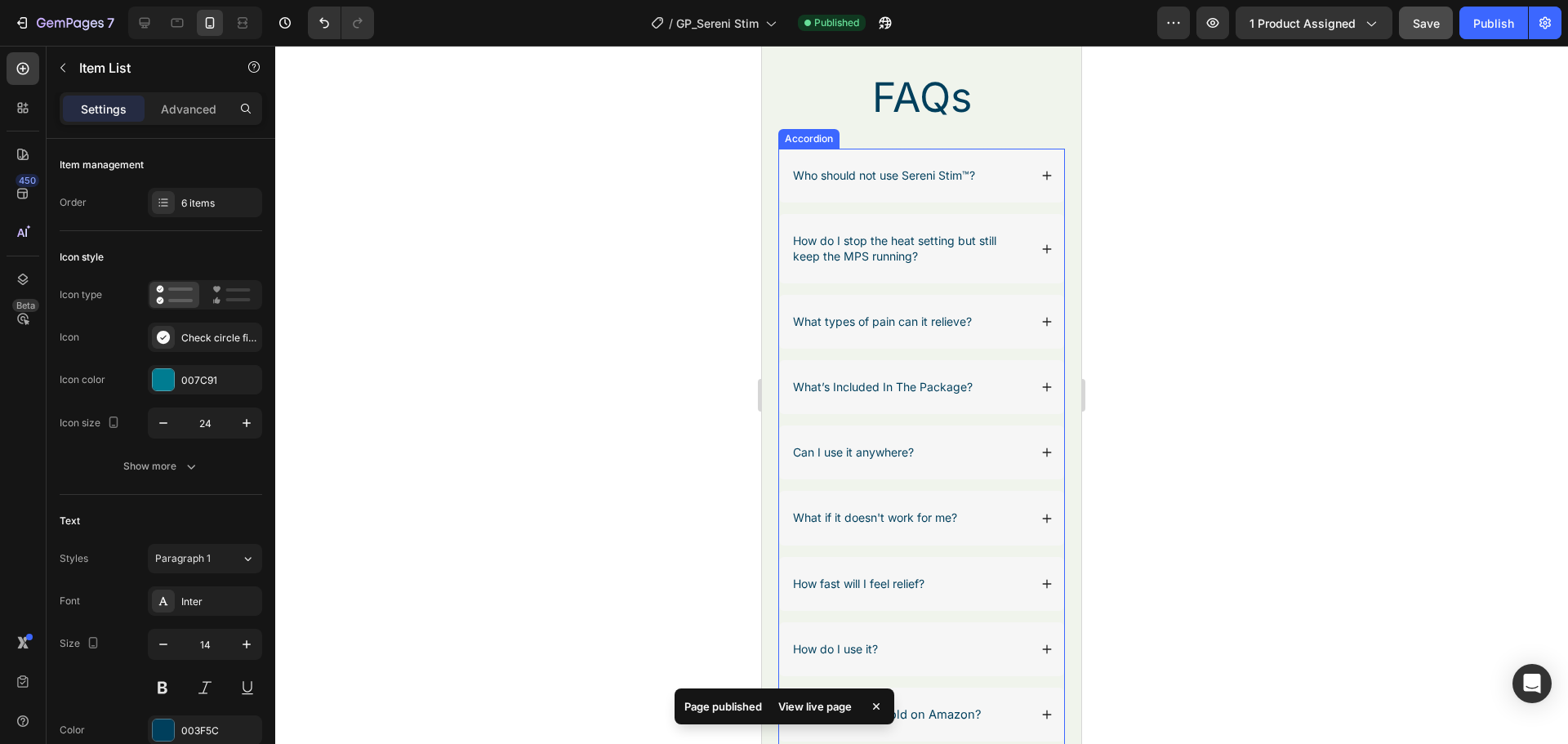
scroll to position [6453, 0]
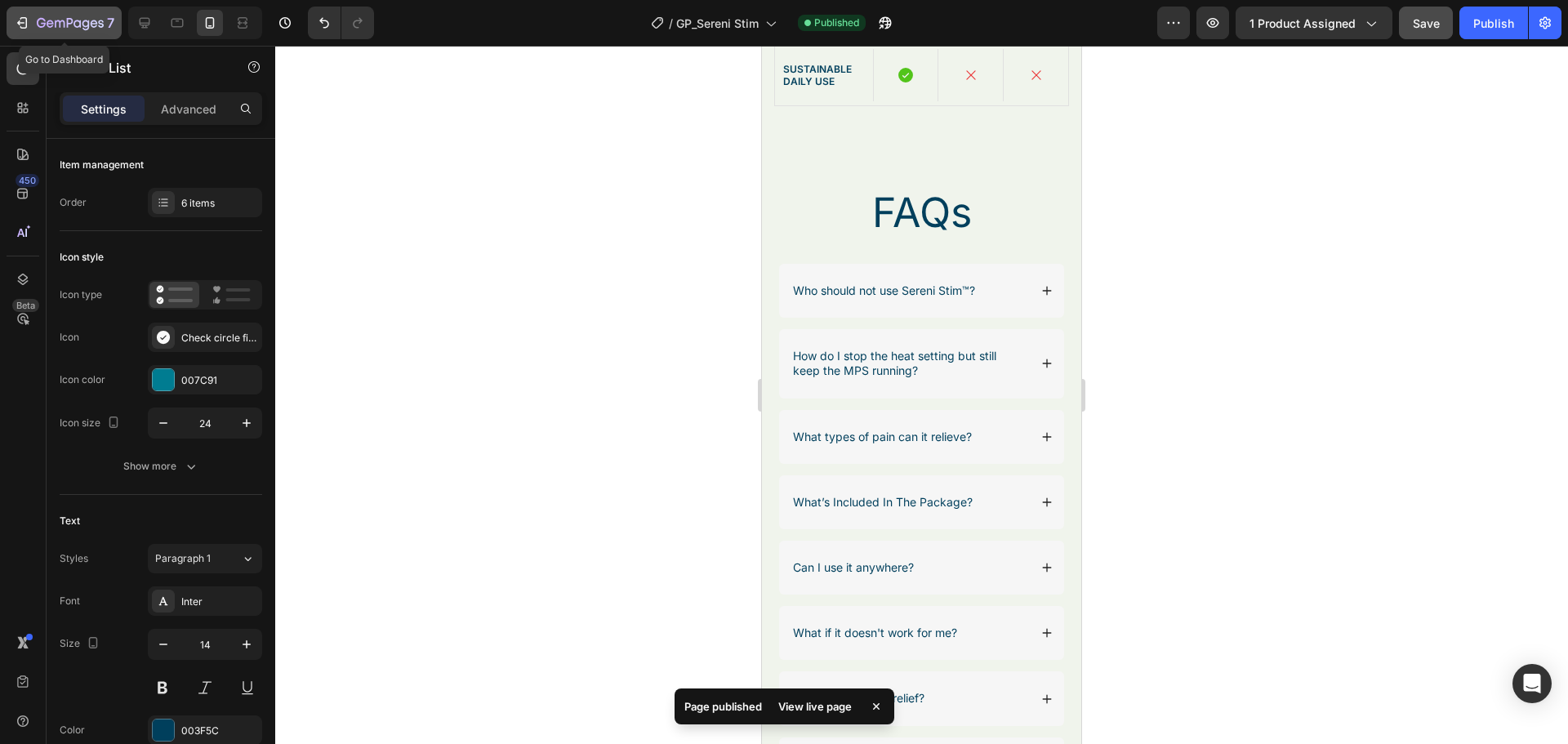
click at [18, 16] on icon "button" at bounding box center [22, 22] width 16 height 16
